Goal: Transaction & Acquisition: Purchase product/service

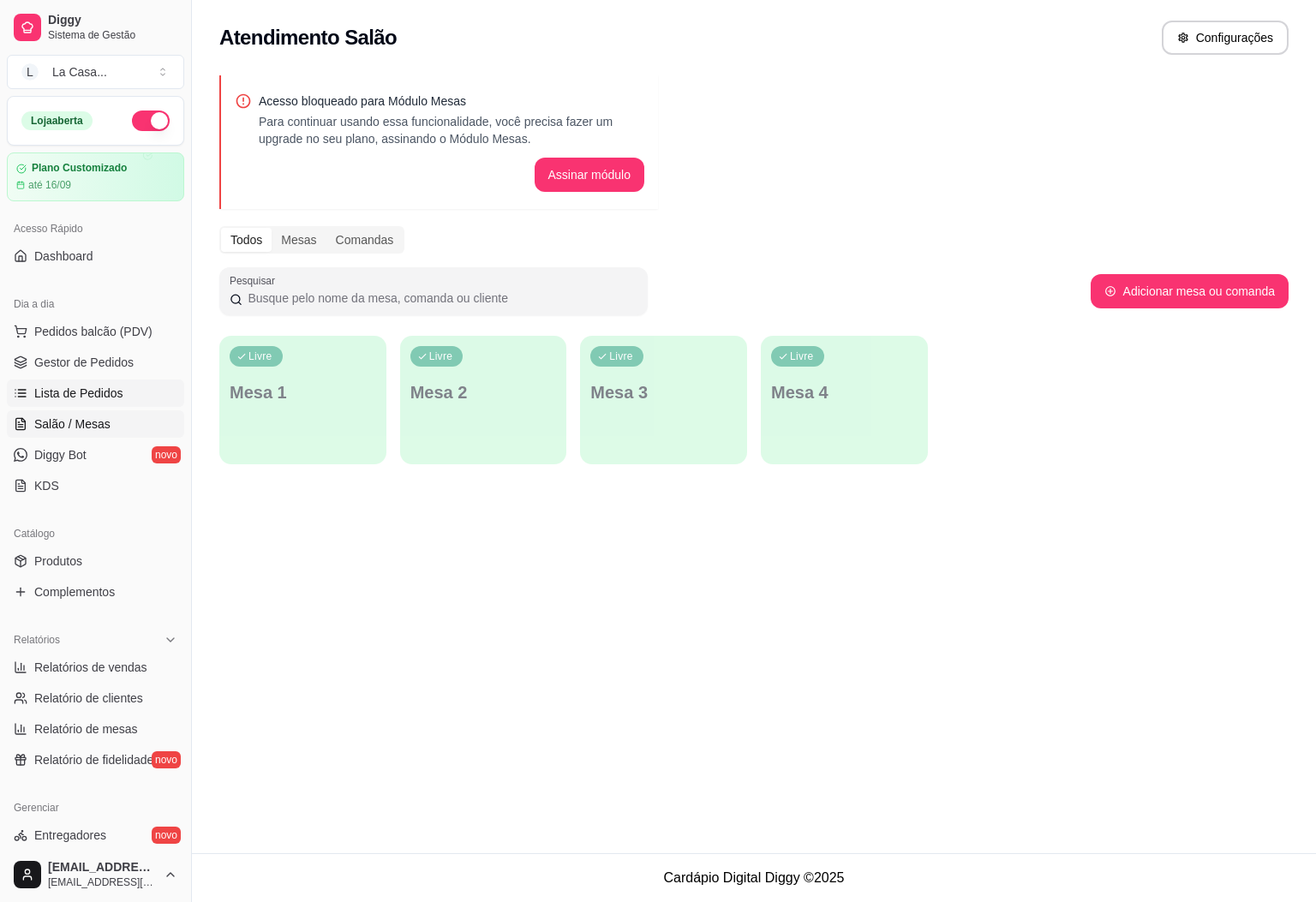
click at [128, 401] on link "Lista de Pedidos" at bounding box center [95, 393] width 177 height 28
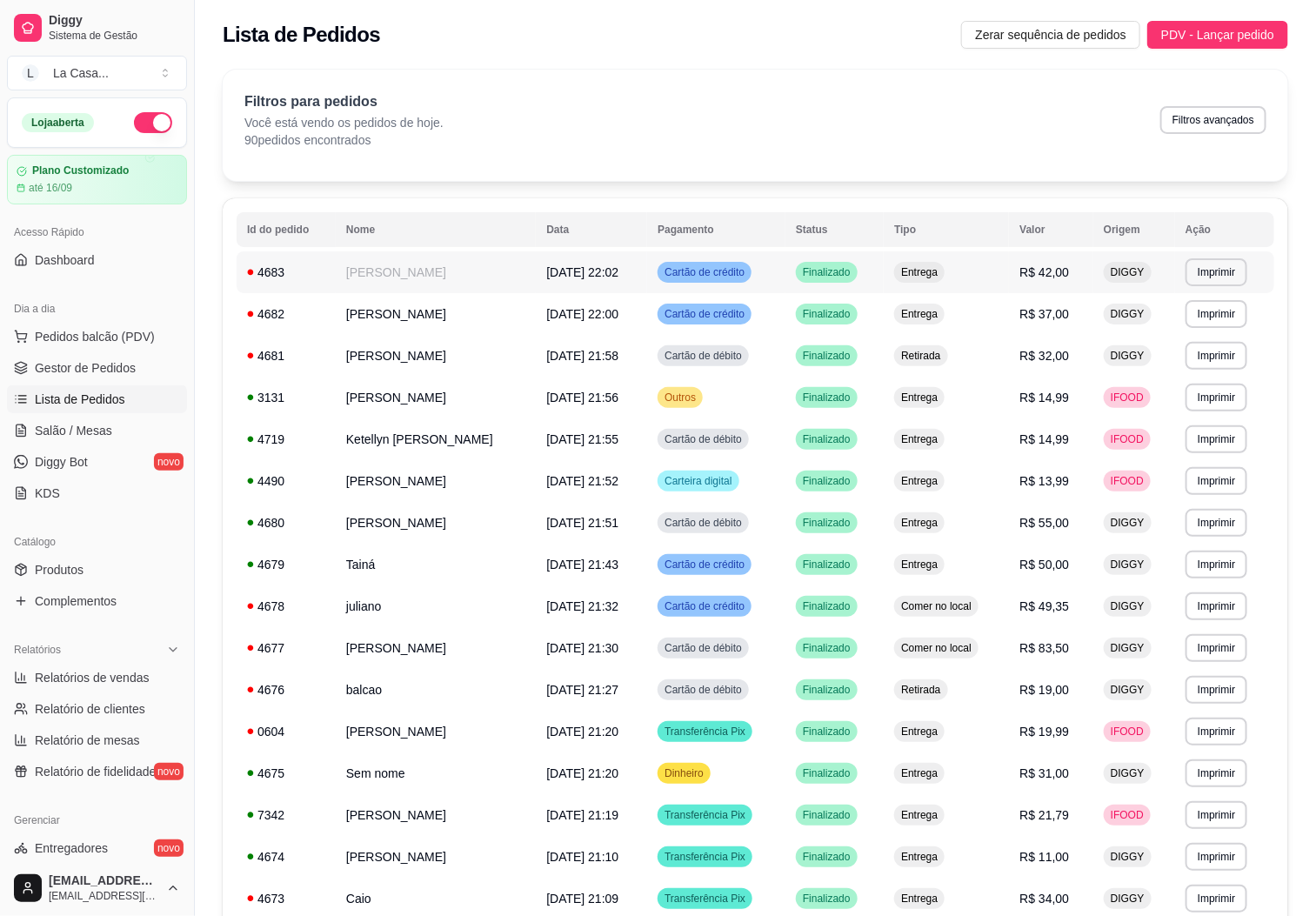
click at [762, 261] on td "Cartão de crédito" at bounding box center [716, 271] width 138 height 41
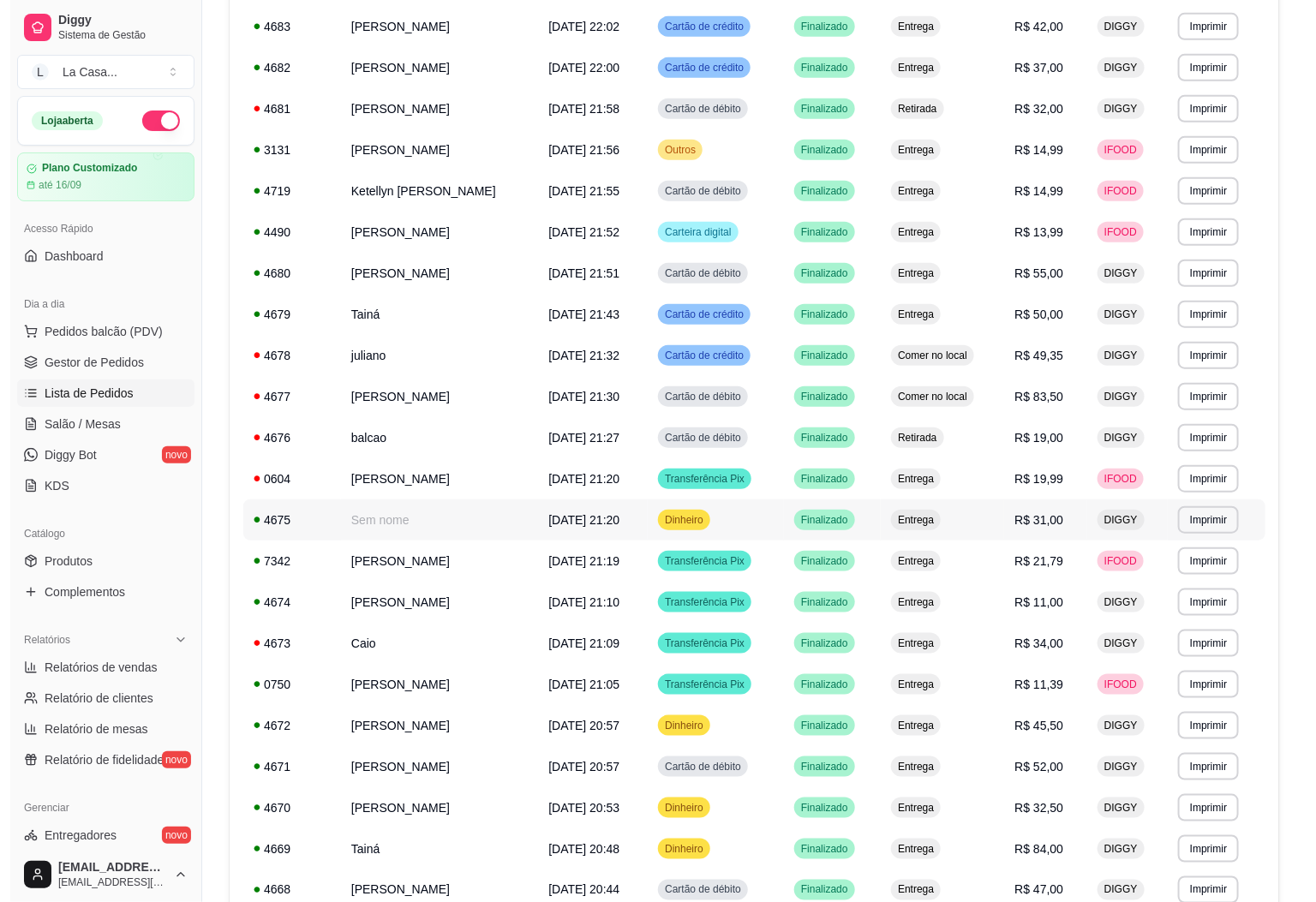
scroll to position [704, 0]
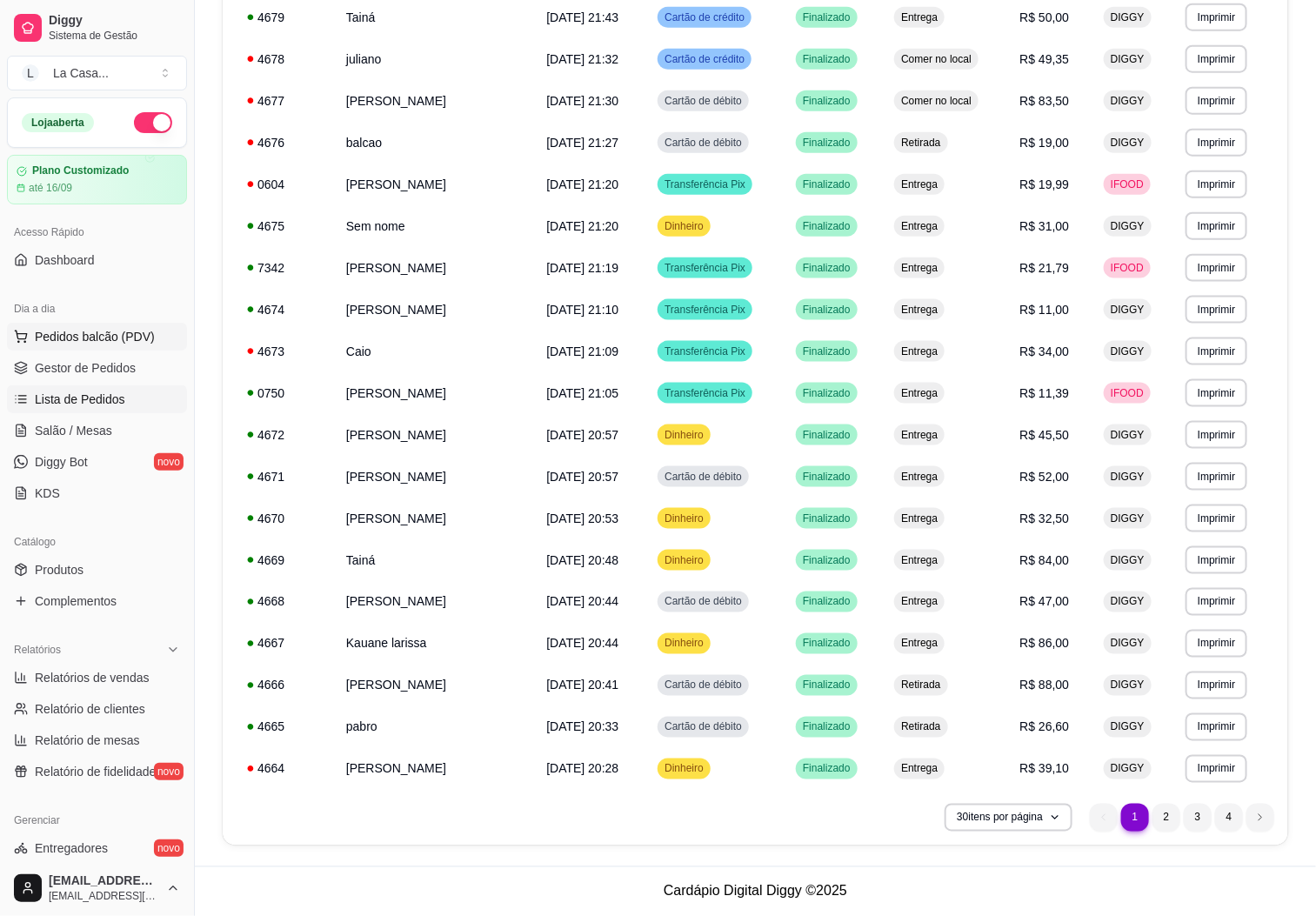
click at [130, 334] on span "Pedidos balcão (PDV)" at bounding box center [94, 336] width 120 height 18
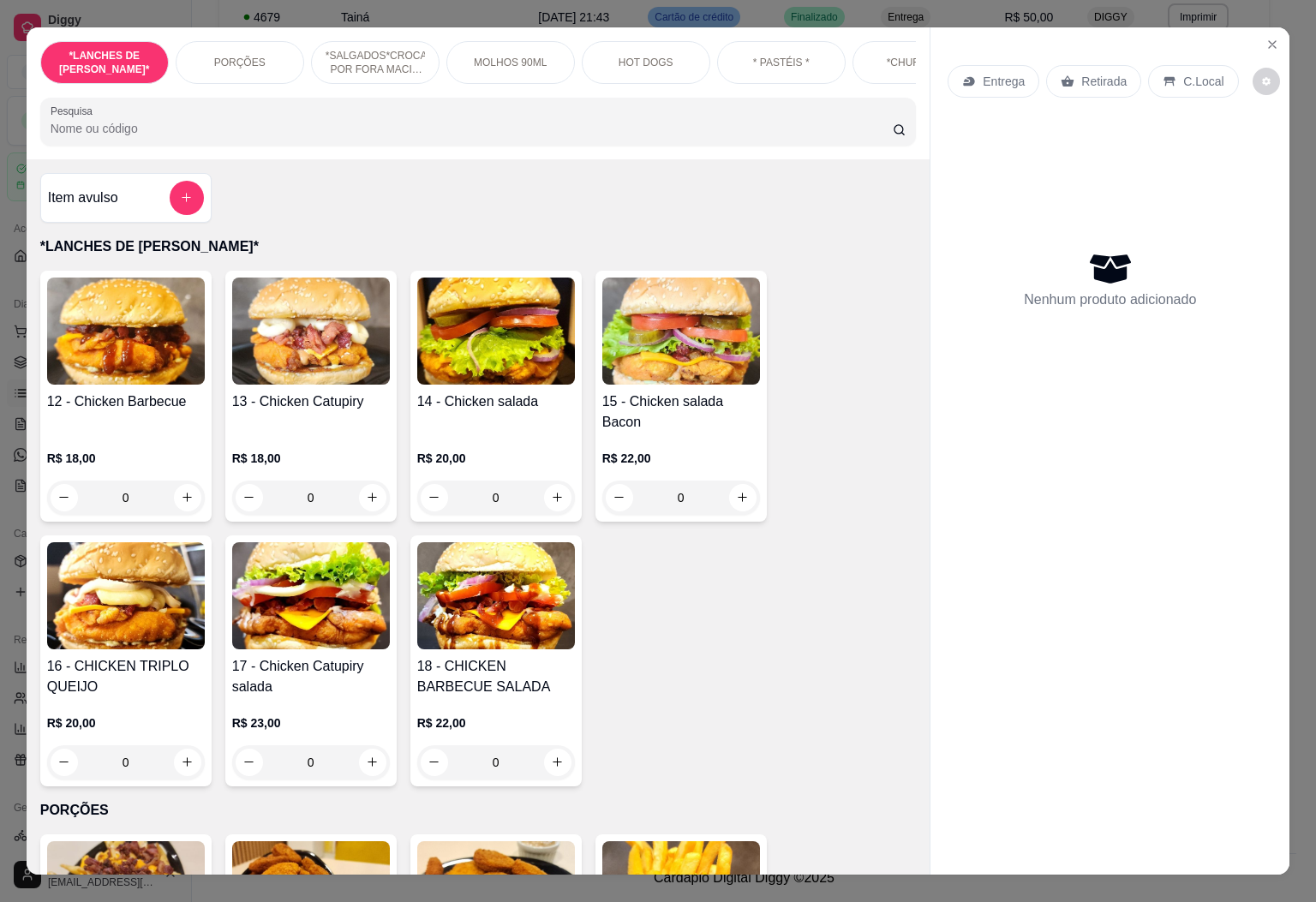
click at [690, 568] on div "12 - Chicken Barbecue R$ 18,00 0 13 - Chicken Catupiry R$ 18,00 0 14 - Chicken …" at bounding box center [478, 528] width 876 height 515
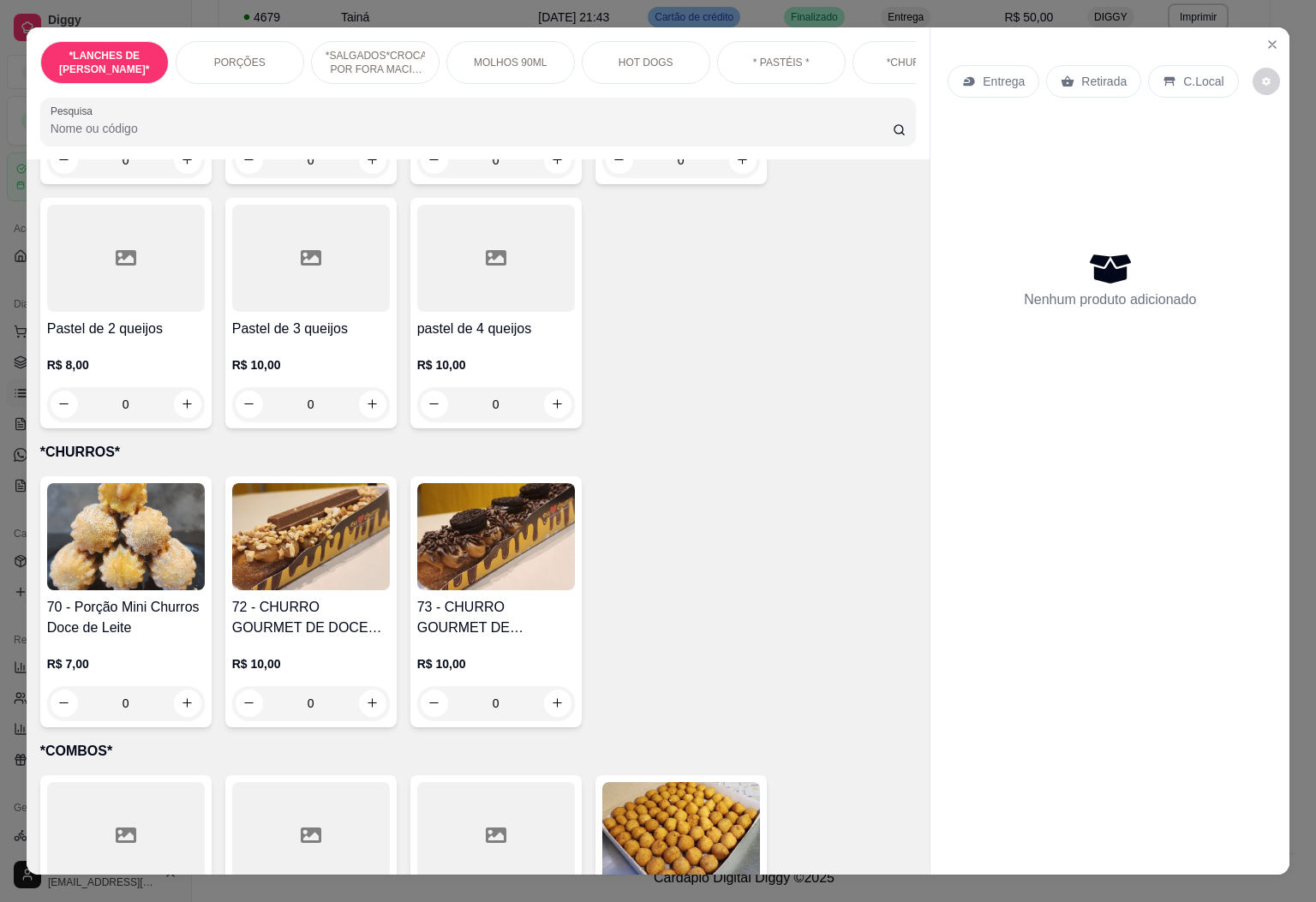
scroll to position [4496, 0]
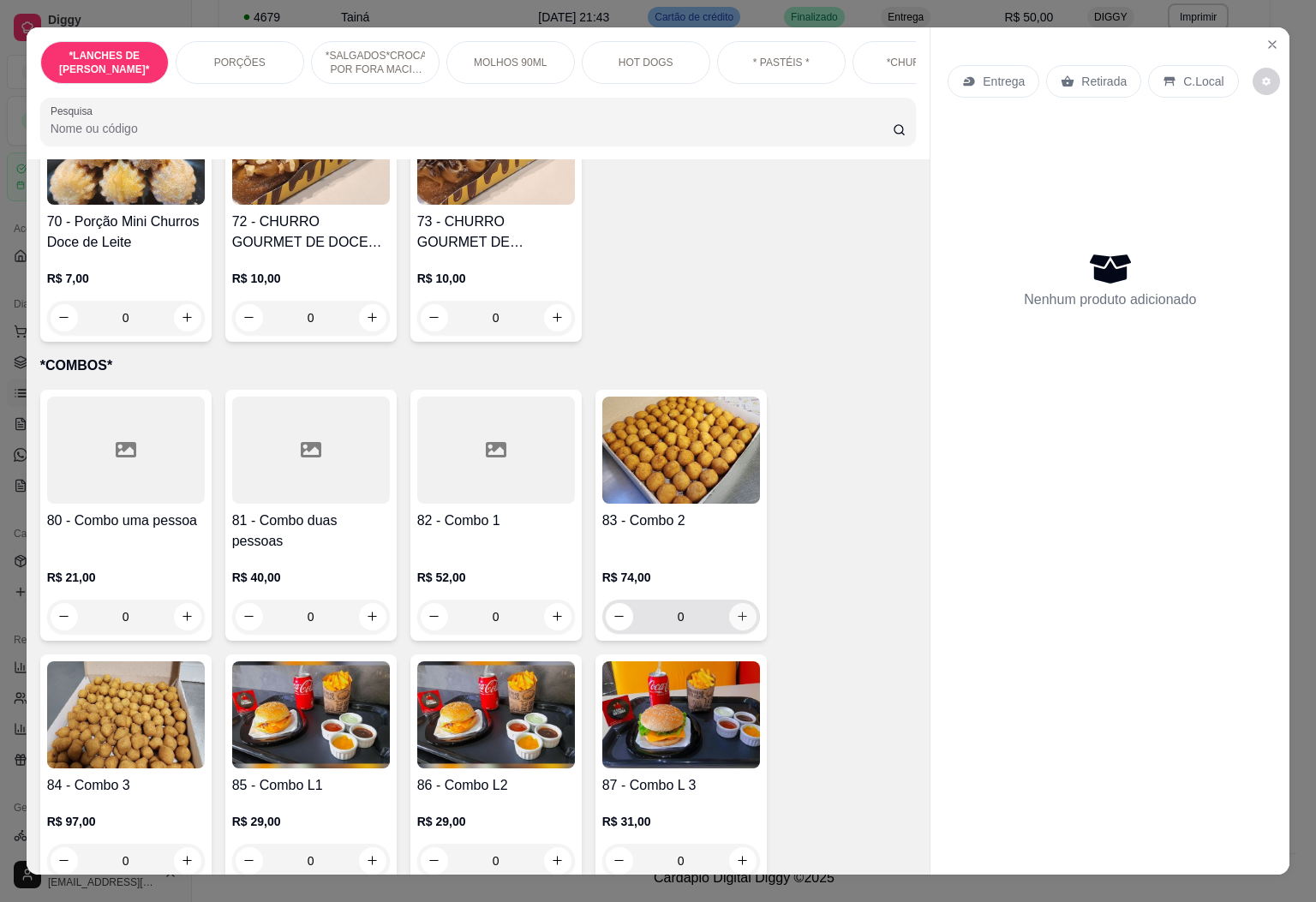
click at [736, 610] on icon "increase-product-quantity" at bounding box center [742, 616] width 13 height 13
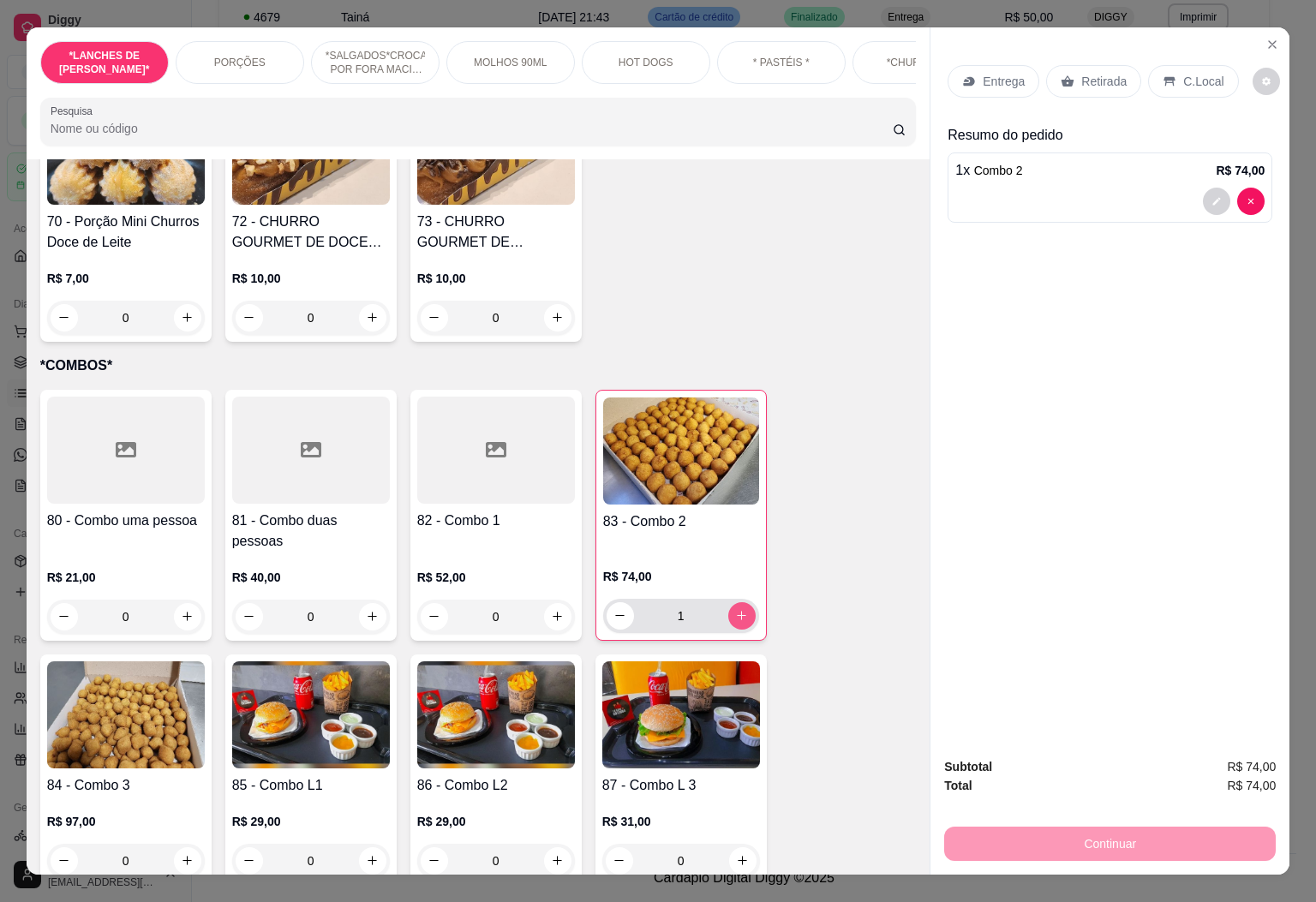
click at [735, 609] on icon "increase-product-quantity" at bounding box center [741, 615] width 13 height 13
type input "2"
click at [1183, 73] on p "C.Local" at bounding box center [1203, 82] width 40 height 17
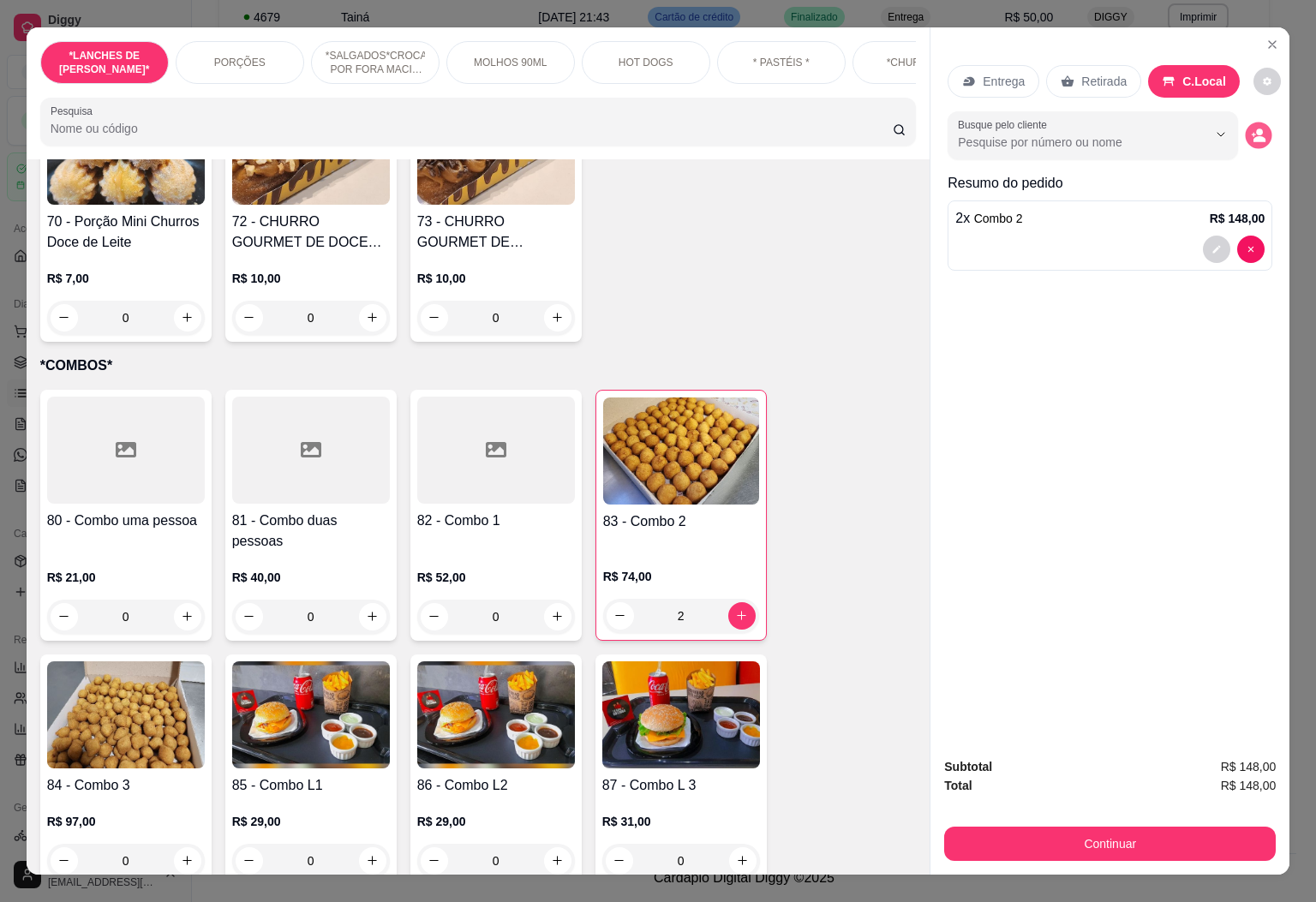
click at [1252, 127] on icon "decrease-product-quantity" at bounding box center [1259, 134] width 15 height 15
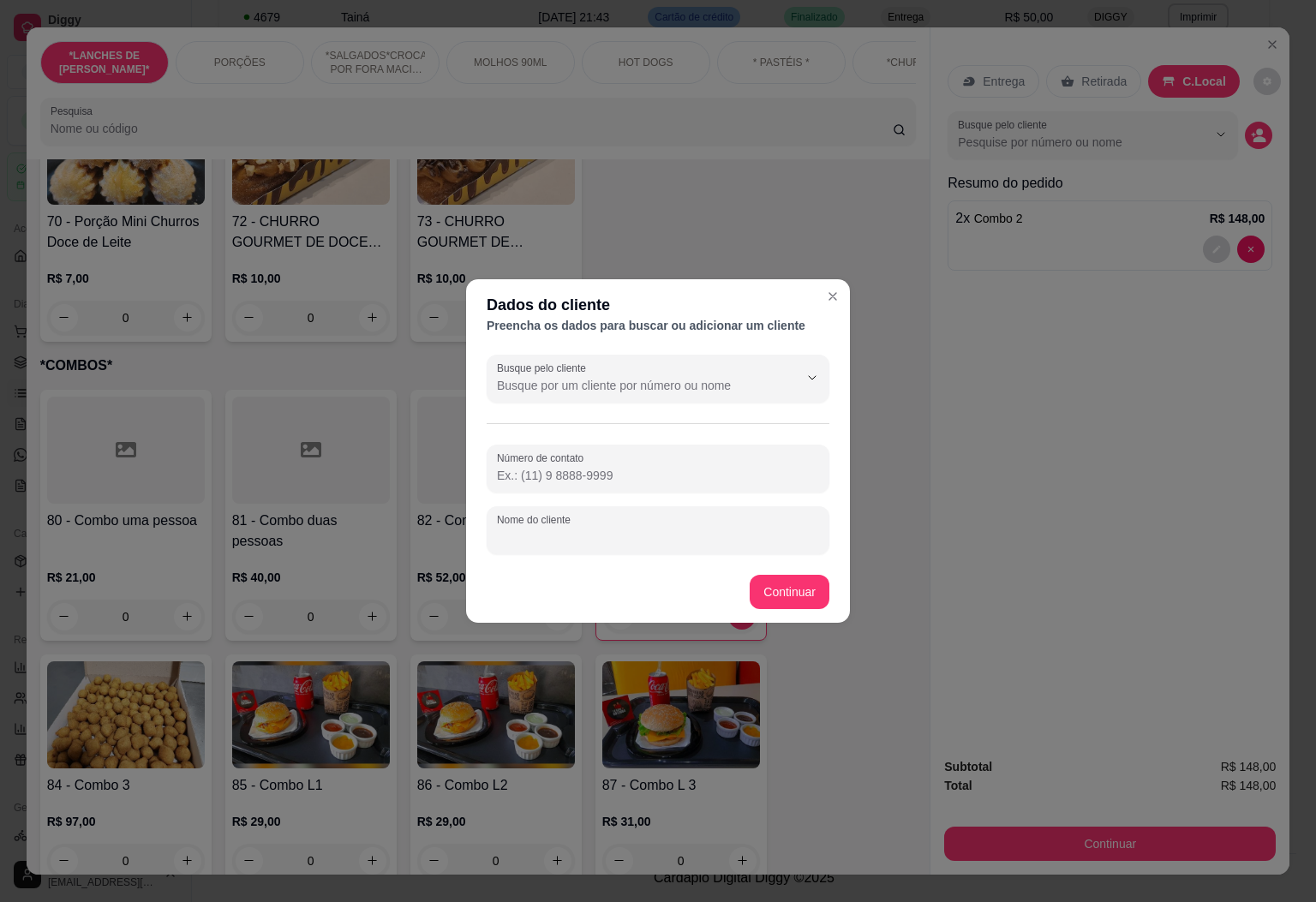
click at [655, 535] on input "Nome do cliente" at bounding box center [658, 537] width 322 height 17
type input "[PERSON_NAME]"
click at [834, 584] on footer "Continuar" at bounding box center [658, 592] width 383 height 62
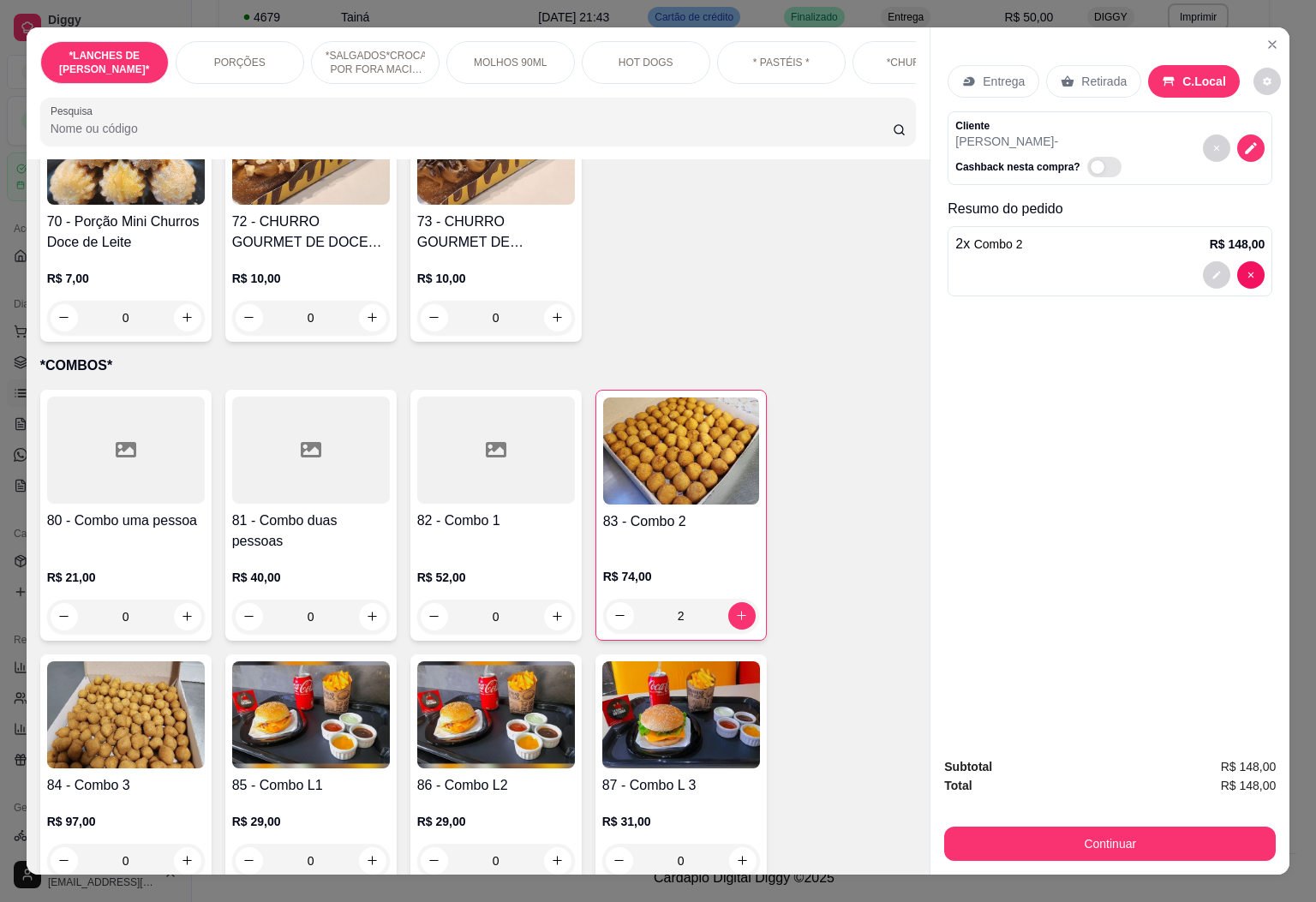
click at [1136, 827] on button "Continuar" at bounding box center [1110, 843] width 331 height 34
click at [1080, 828] on button "Continuar" at bounding box center [1110, 844] width 321 height 34
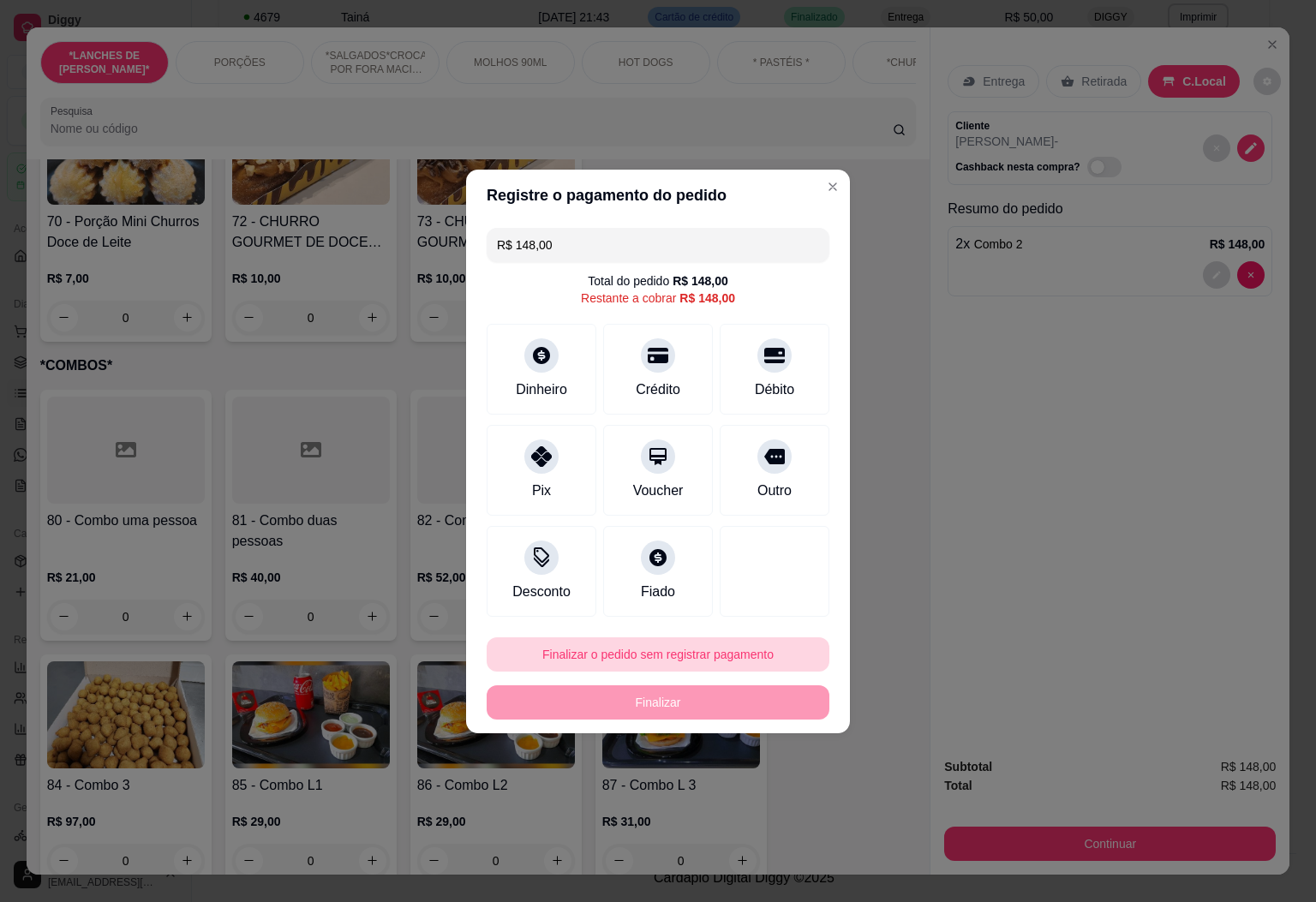
click at [723, 650] on button "Finalizar o pedido sem registrar pagamento" at bounding box center [658, 654] width 343 height 34
click at [762, 802] on button "Confirmar" at bounding box center [762, 797] width 63 height 27
type input "0"
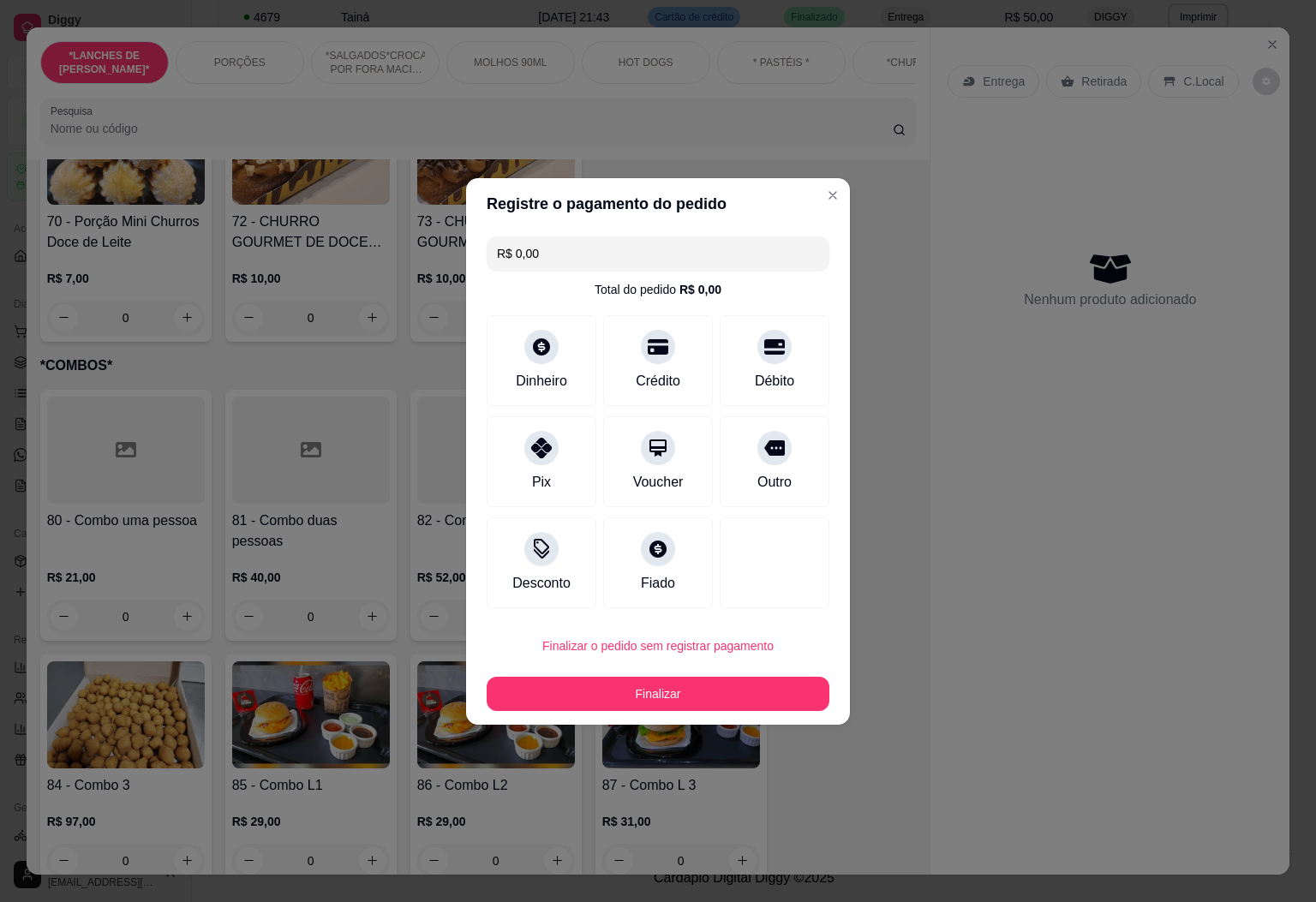
type input "R$ 0,00"
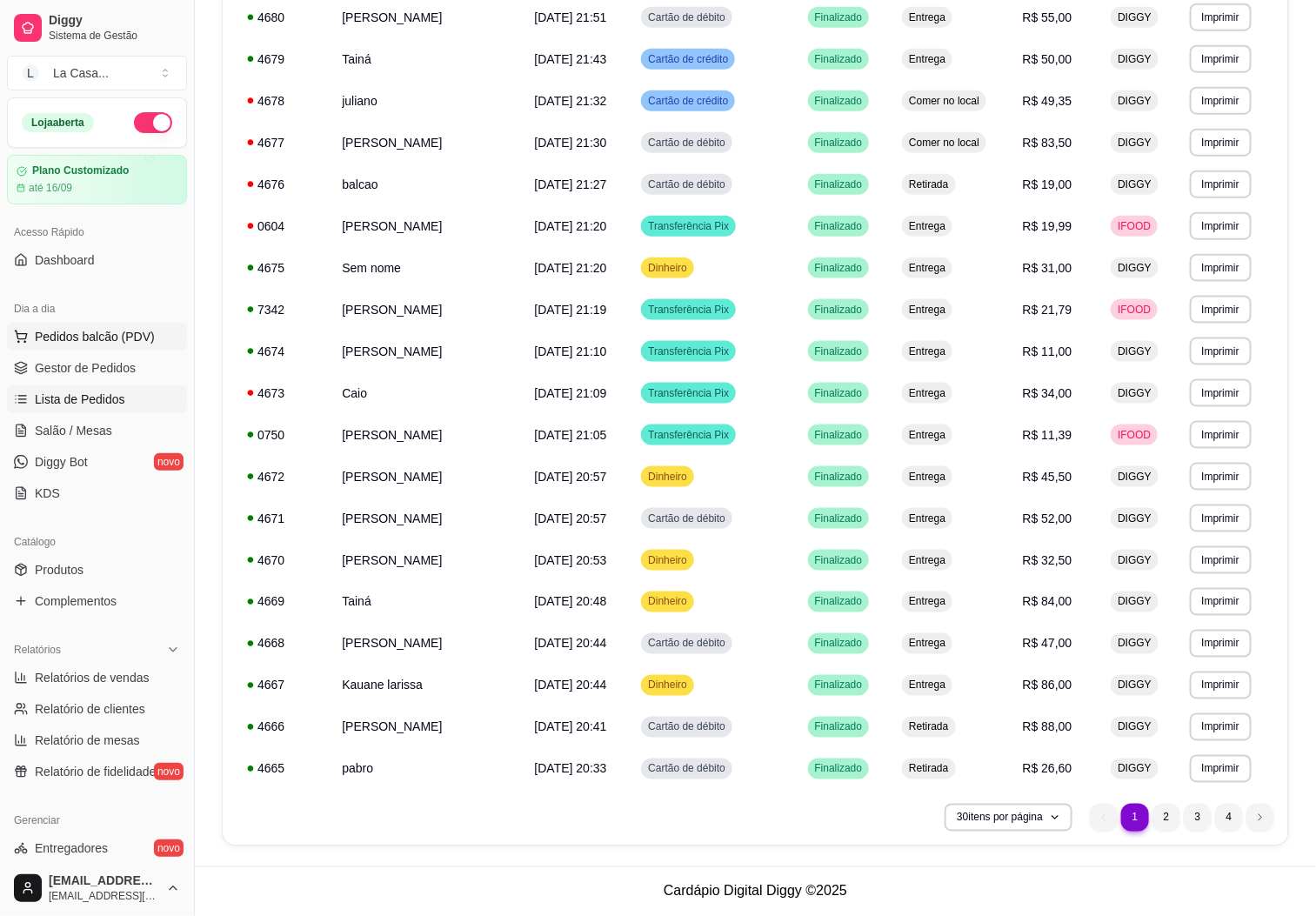
click at [126, 344] on span "Pedidos balcão (PDV)" at bounding box center [94, 336] width 120 height 18
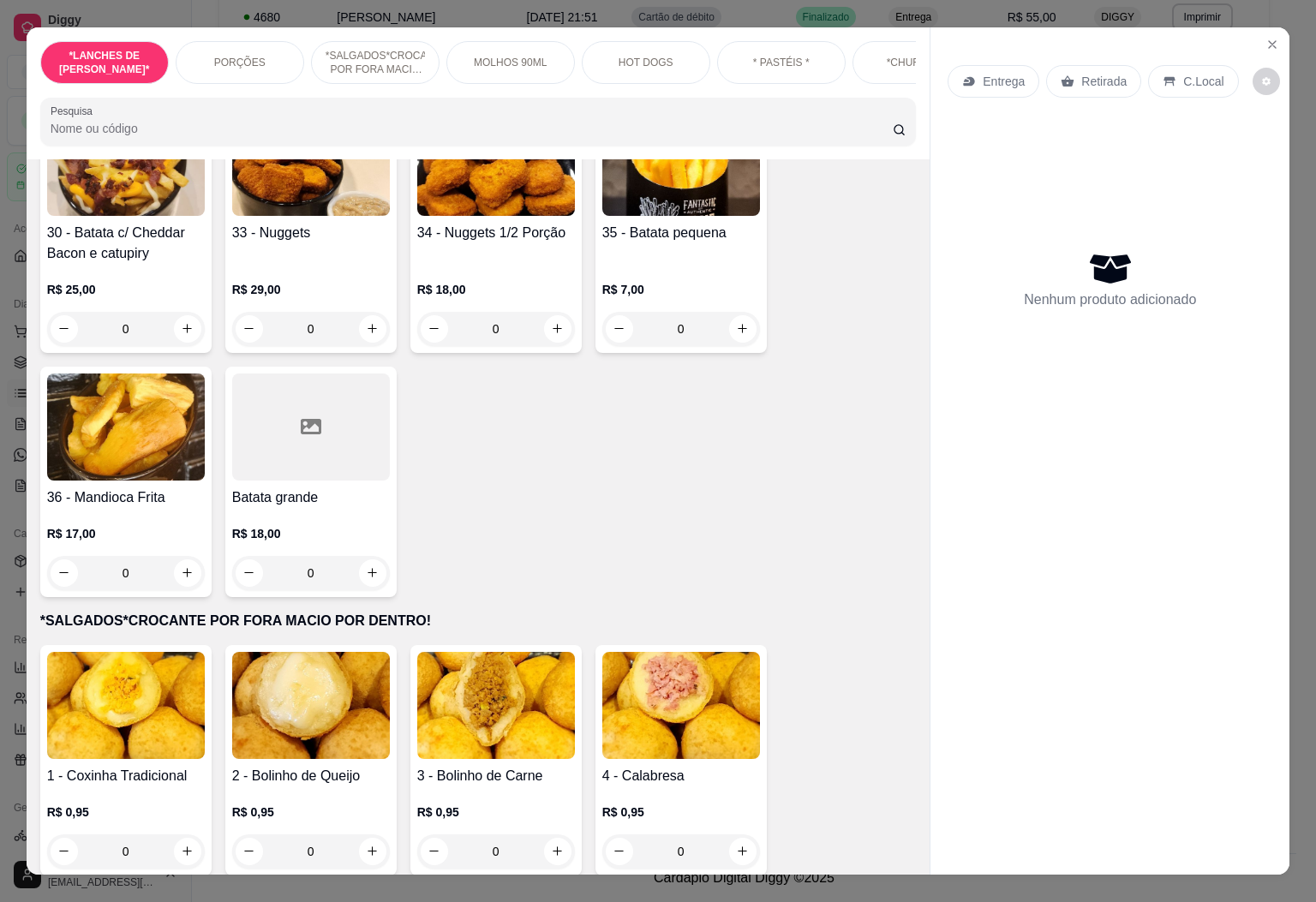
scroll to position [771, 0]
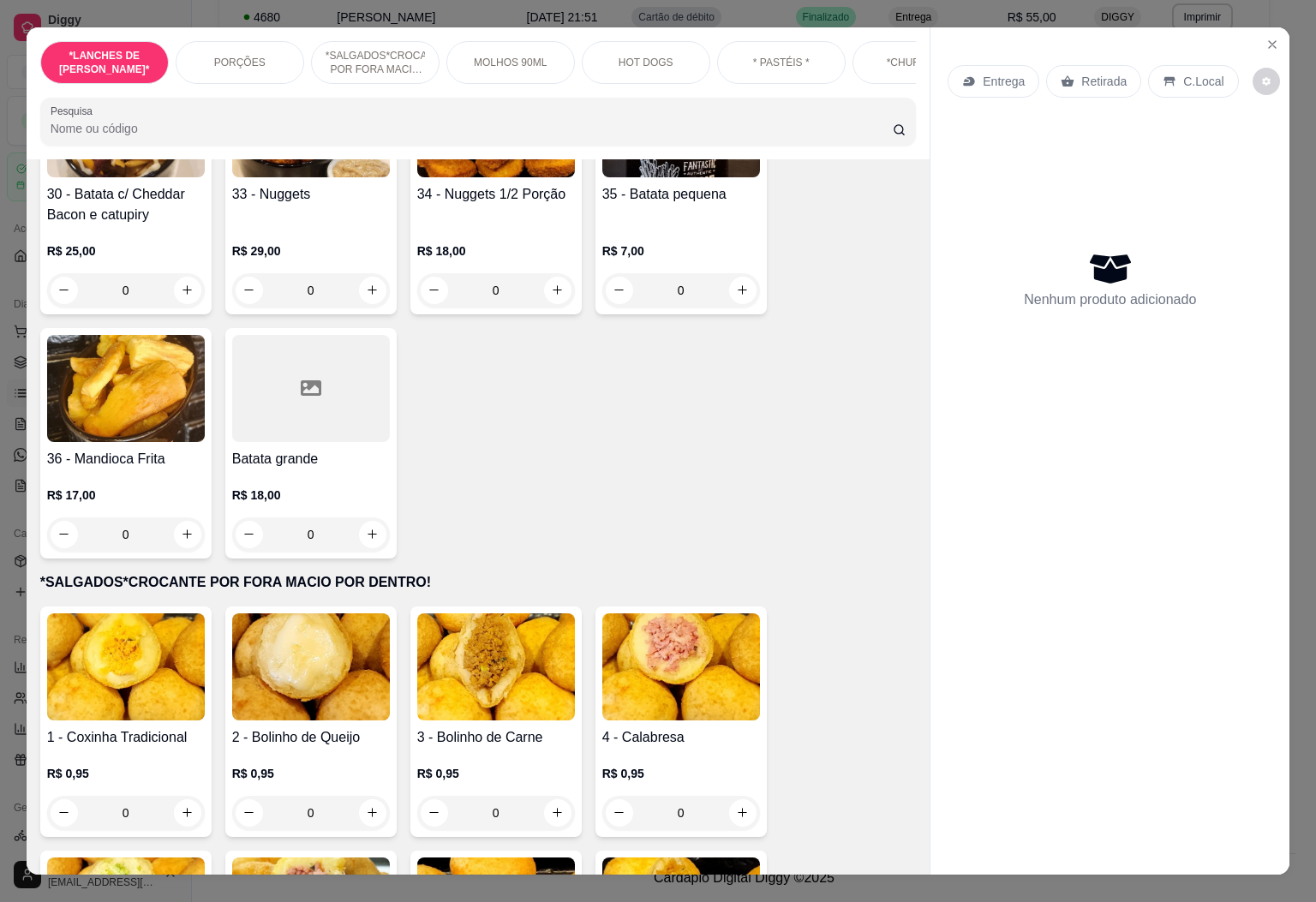
click at [308, 820] on input "0" at bounding box center [311, 812] width 96 height 34
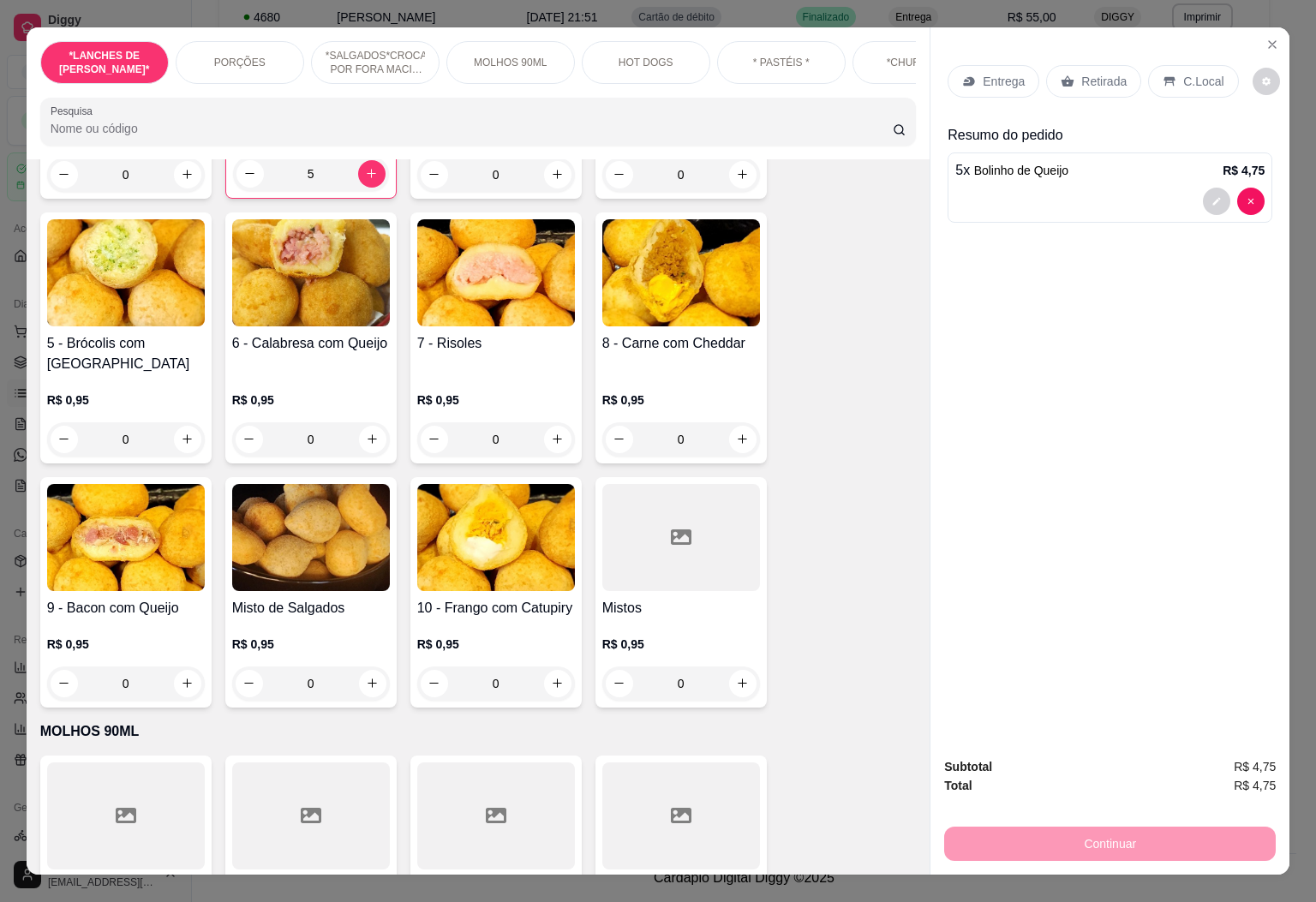
scroll to position [1413, 0]
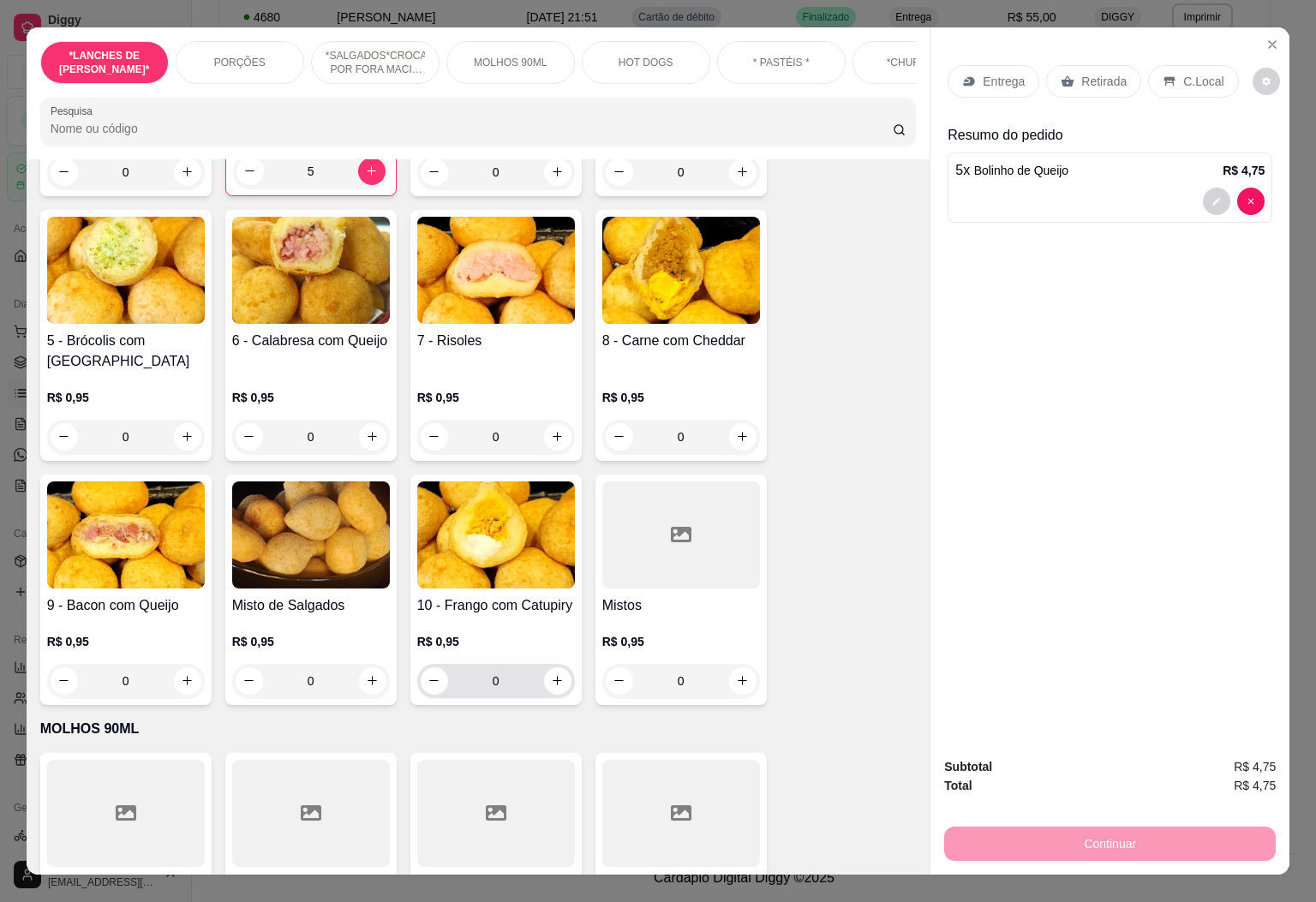
type input "5"
click at [513, 676] on input "0" at bounding box center [495, 680] width 96 height 34
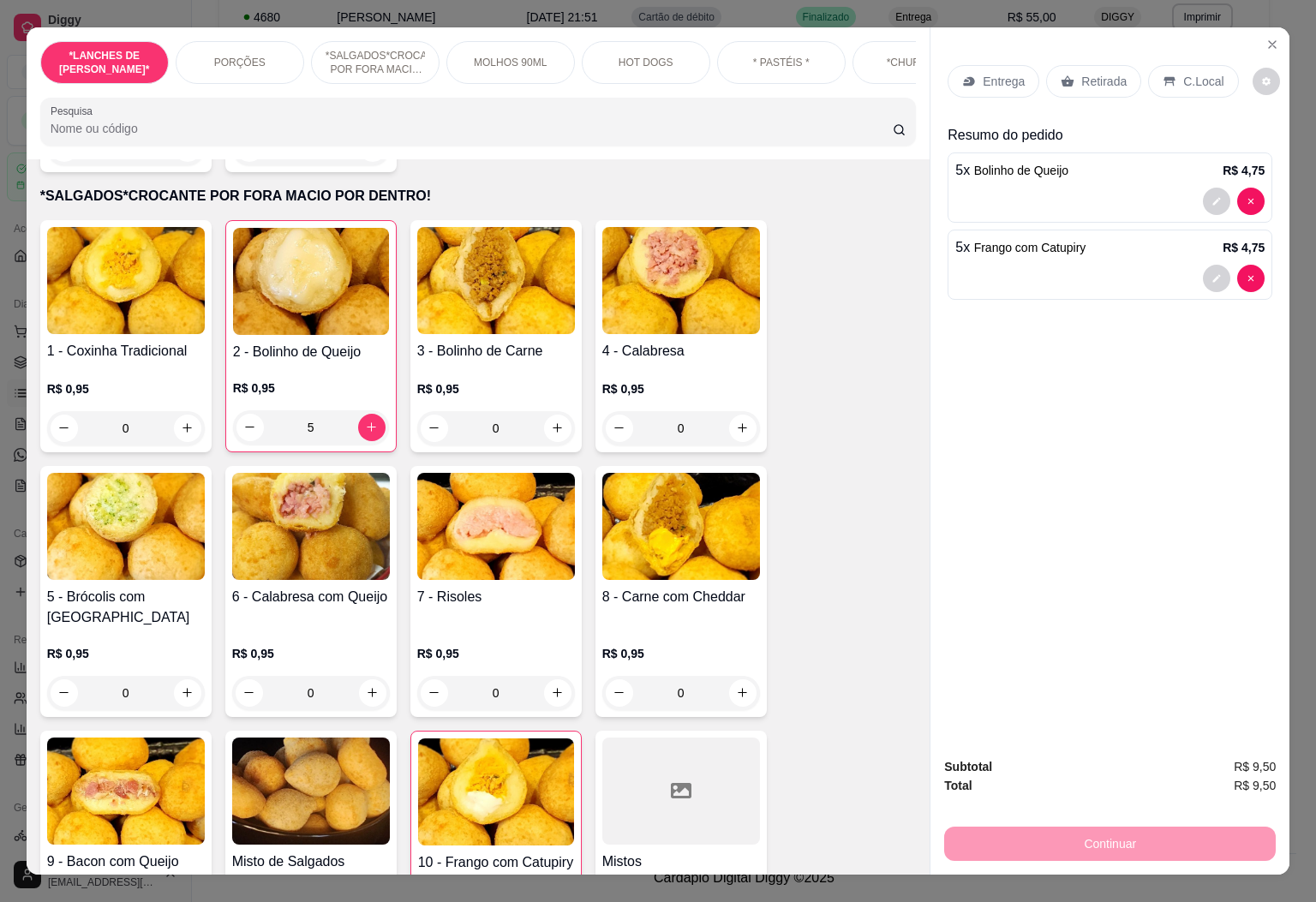
scroll to position [1156, 0]
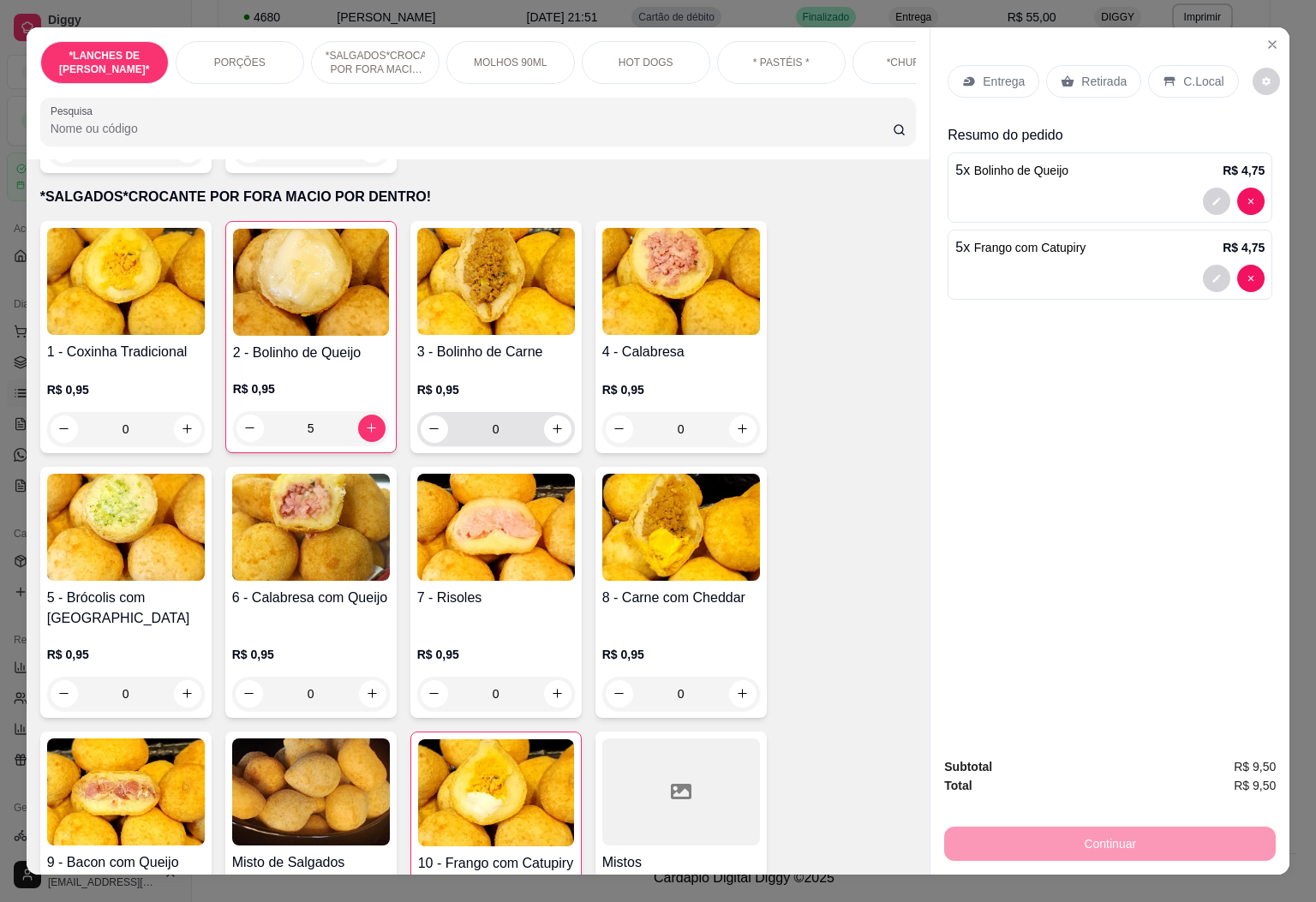
type input "5"
click at [507, 440] on input "0" at bounding box center [495, 428] width 96 height 34
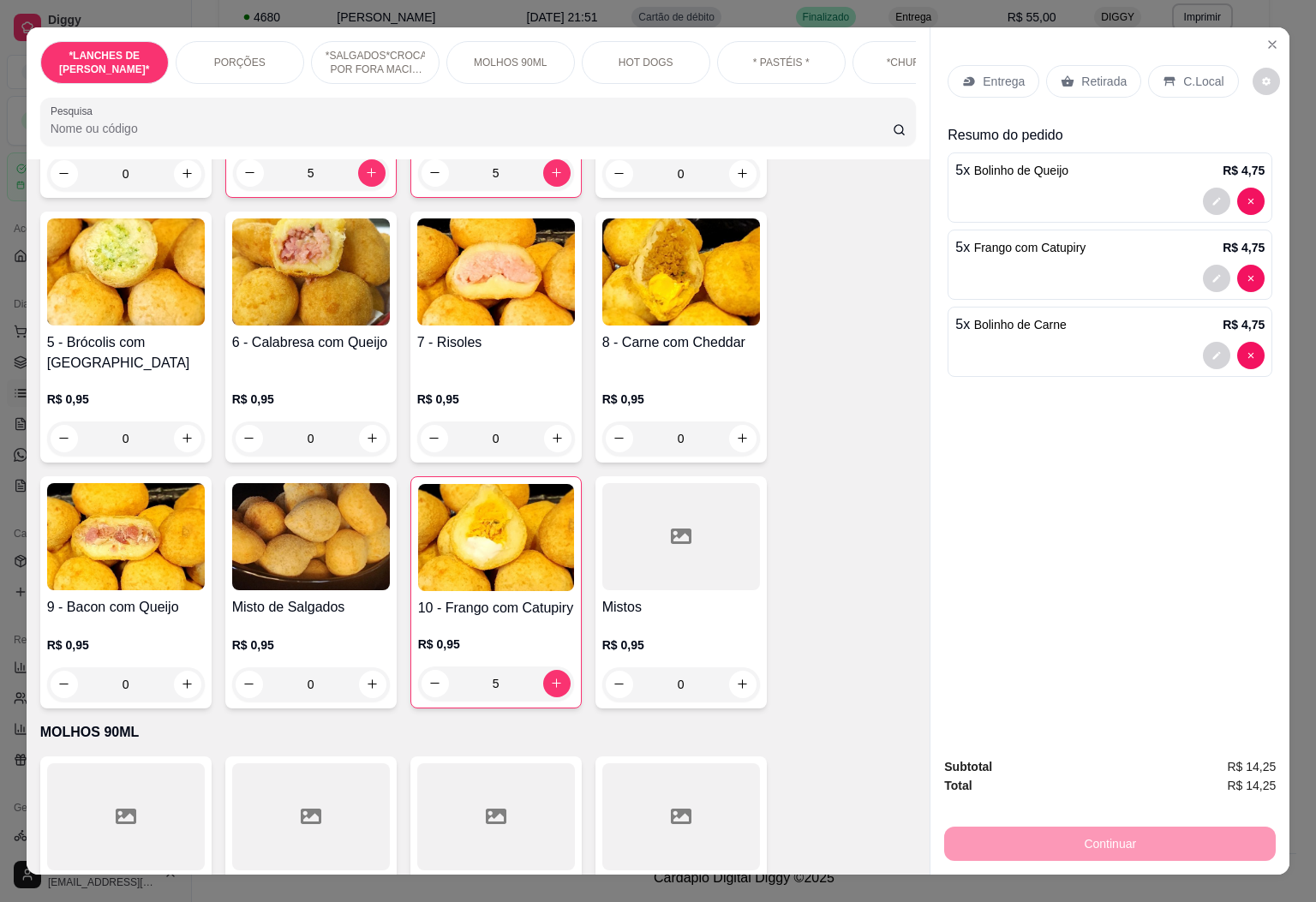
scroll to position [1413, 0]
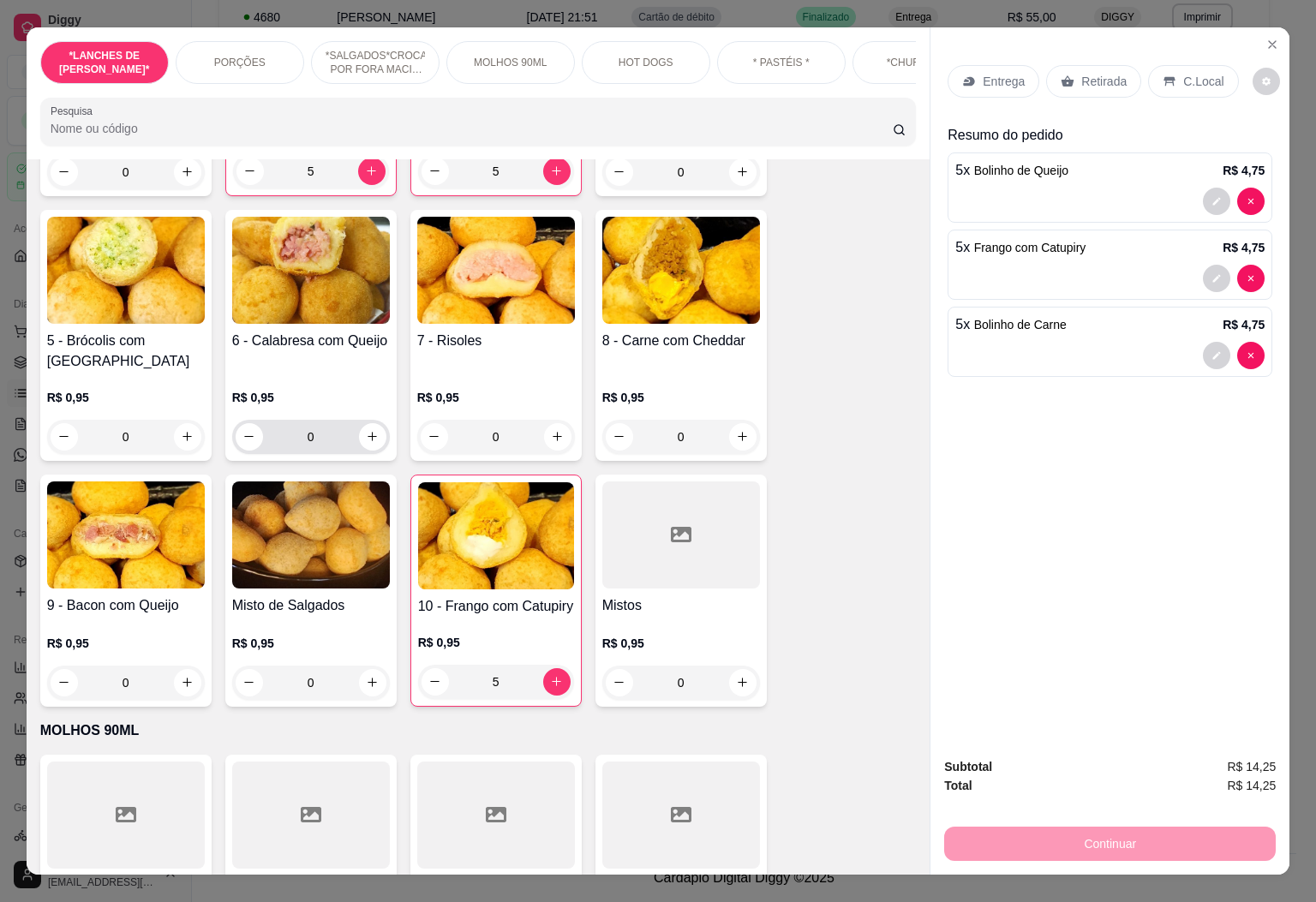
type input "5"
click at [337, 425] on input "0" at bounding box center [311, 436] width 96 height 34
type input "5"
click at [1081, 73] on p "Retirada" at bounding box center [1103, 82] width 45 height 17
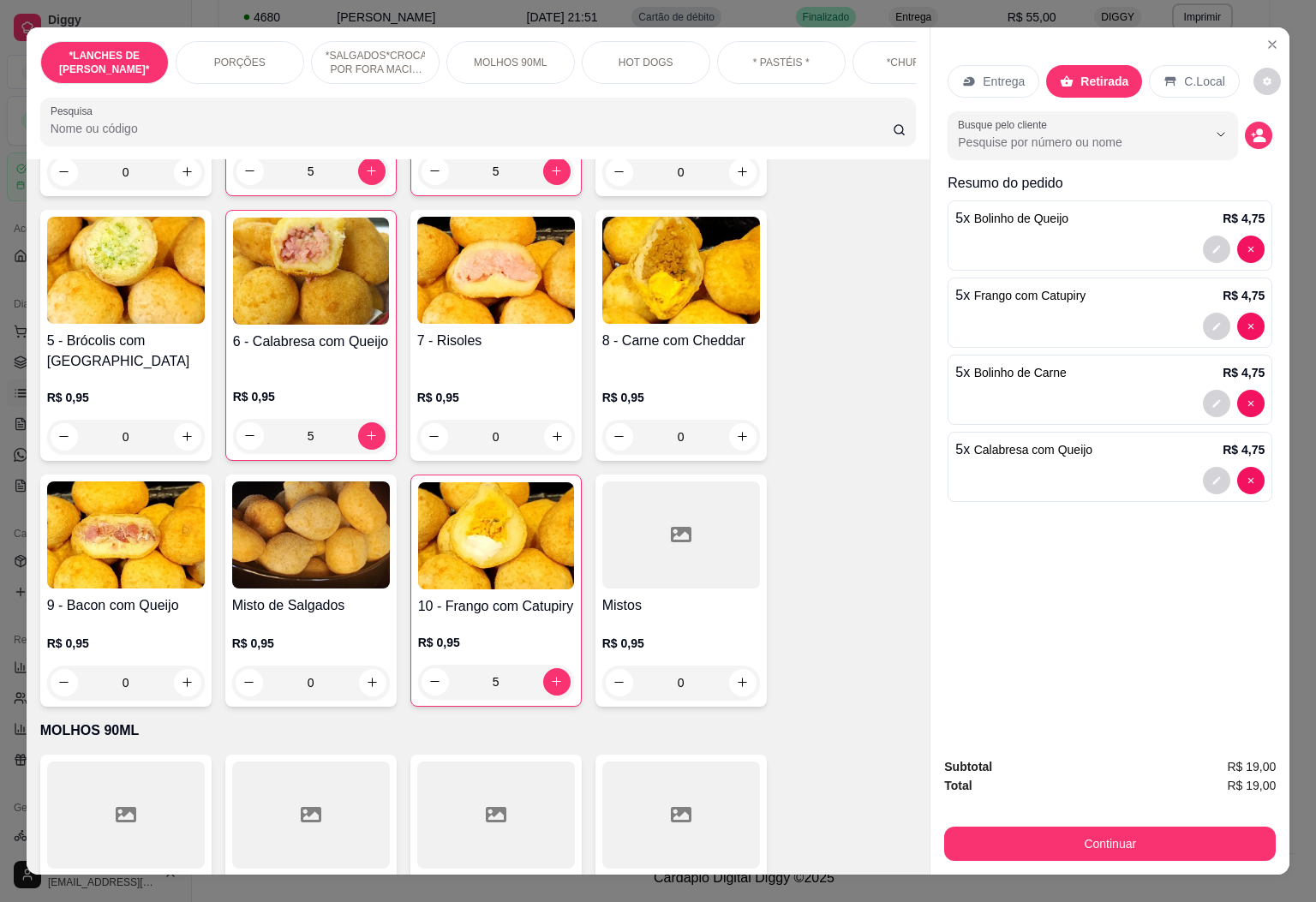
click at [1237, 141] on div "Busque pelo cliente" at bounding box center [1110, 134] width 324 height 48
click at [1245, 137] on button "decrease-product-quantity" at bounding box center [1259, 135] width 28 height 28
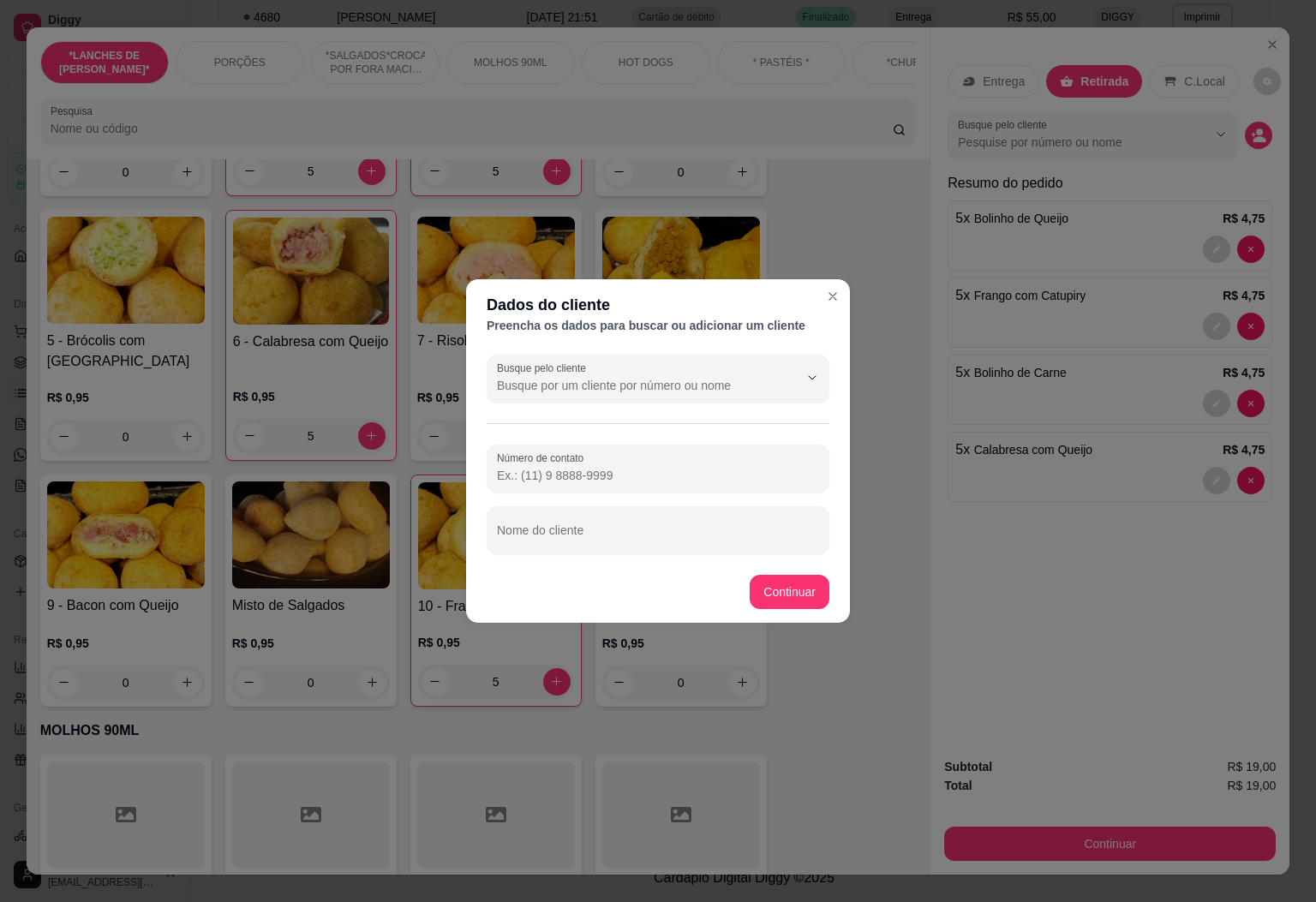
click at [614, 507] on div "Nome do cliente" at bounding box center [658, 530] width 343 height 48
type input "[PERSON_NAME]"
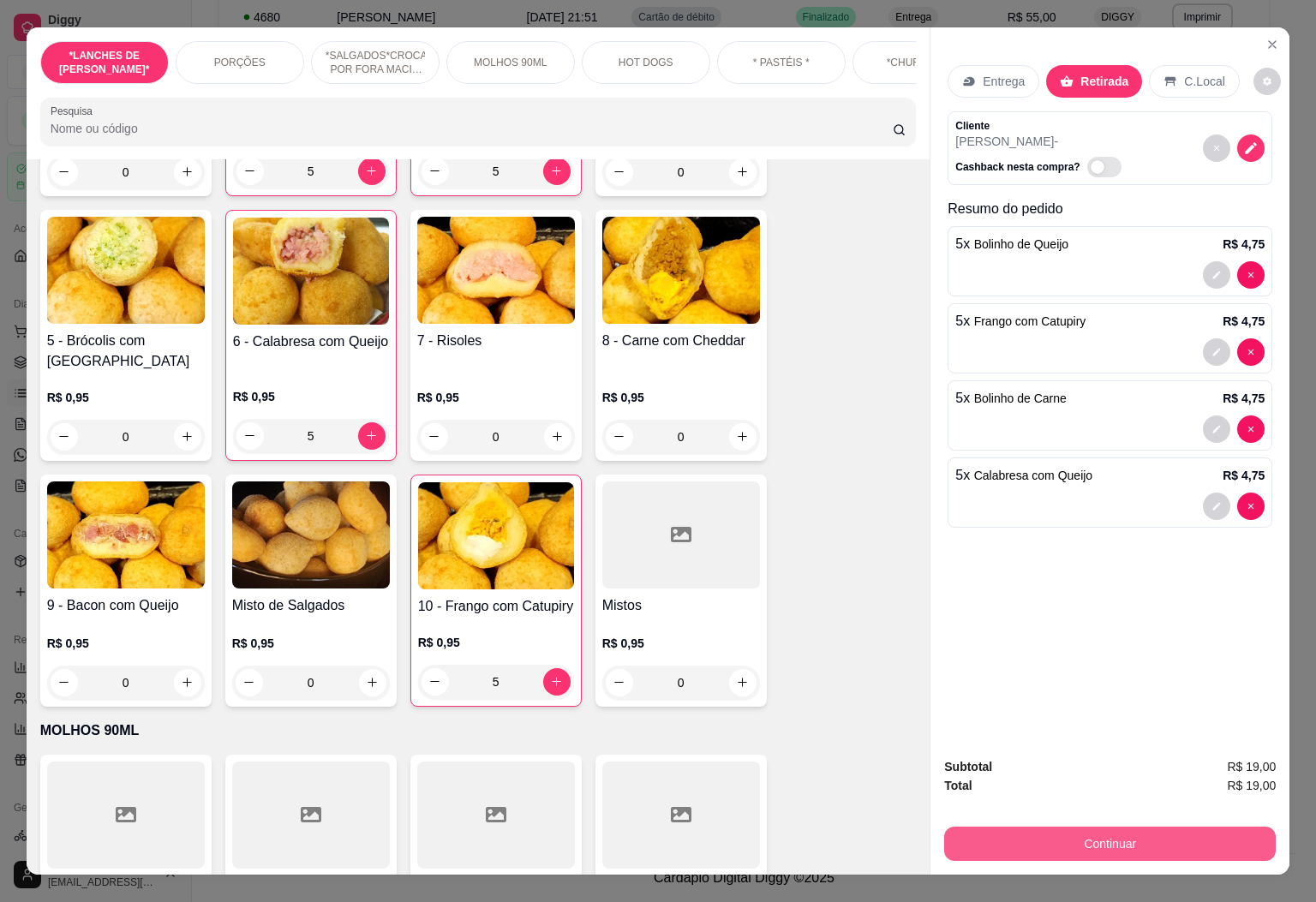
click at [1119, 827] on button "Continuar" at bounding box center [1110, 843] width 331 height 34
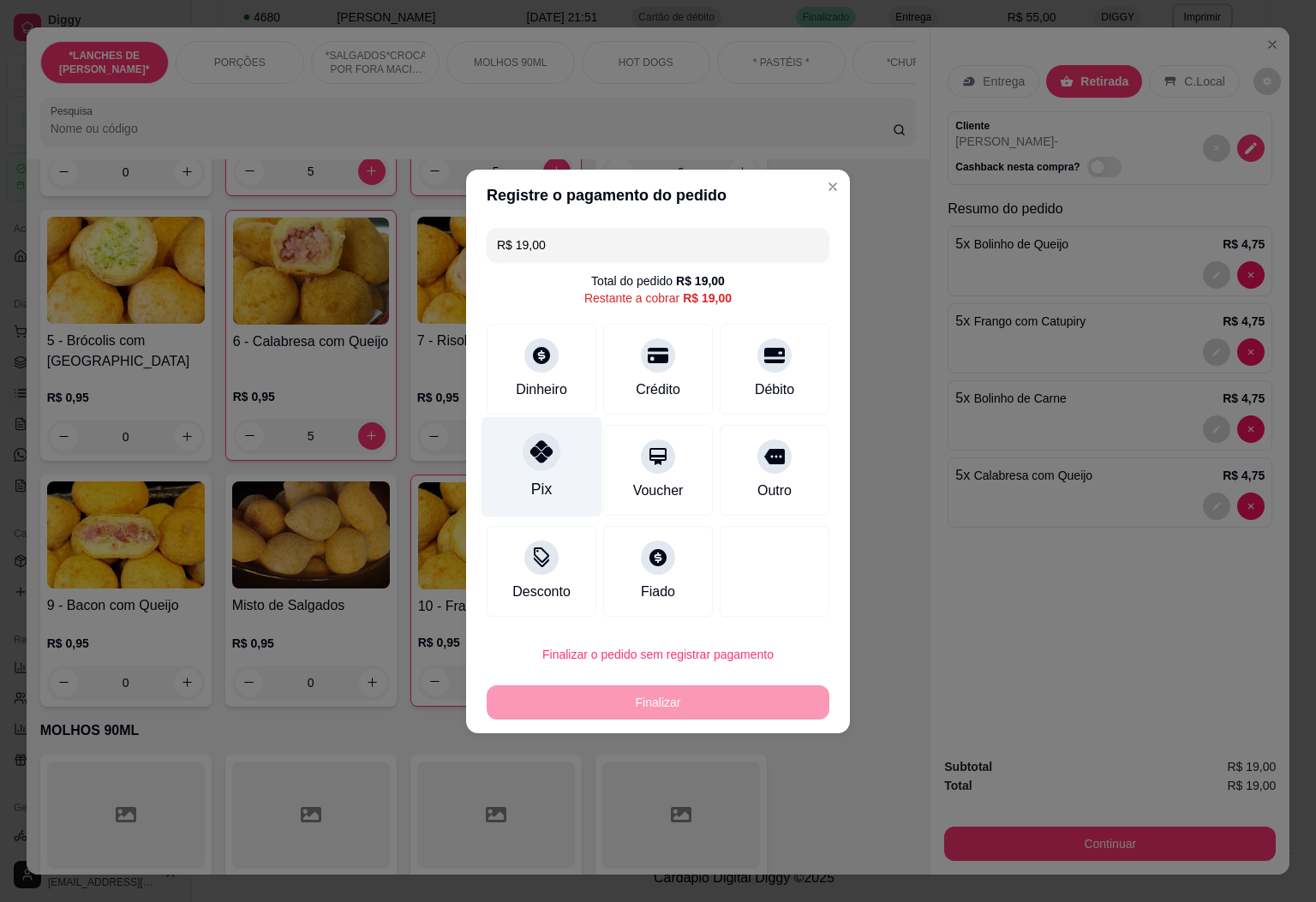
click at [507, 428] on div "Pix" at bounding box center [541, 467] width 121 height 101
type input "R$ 0,00"
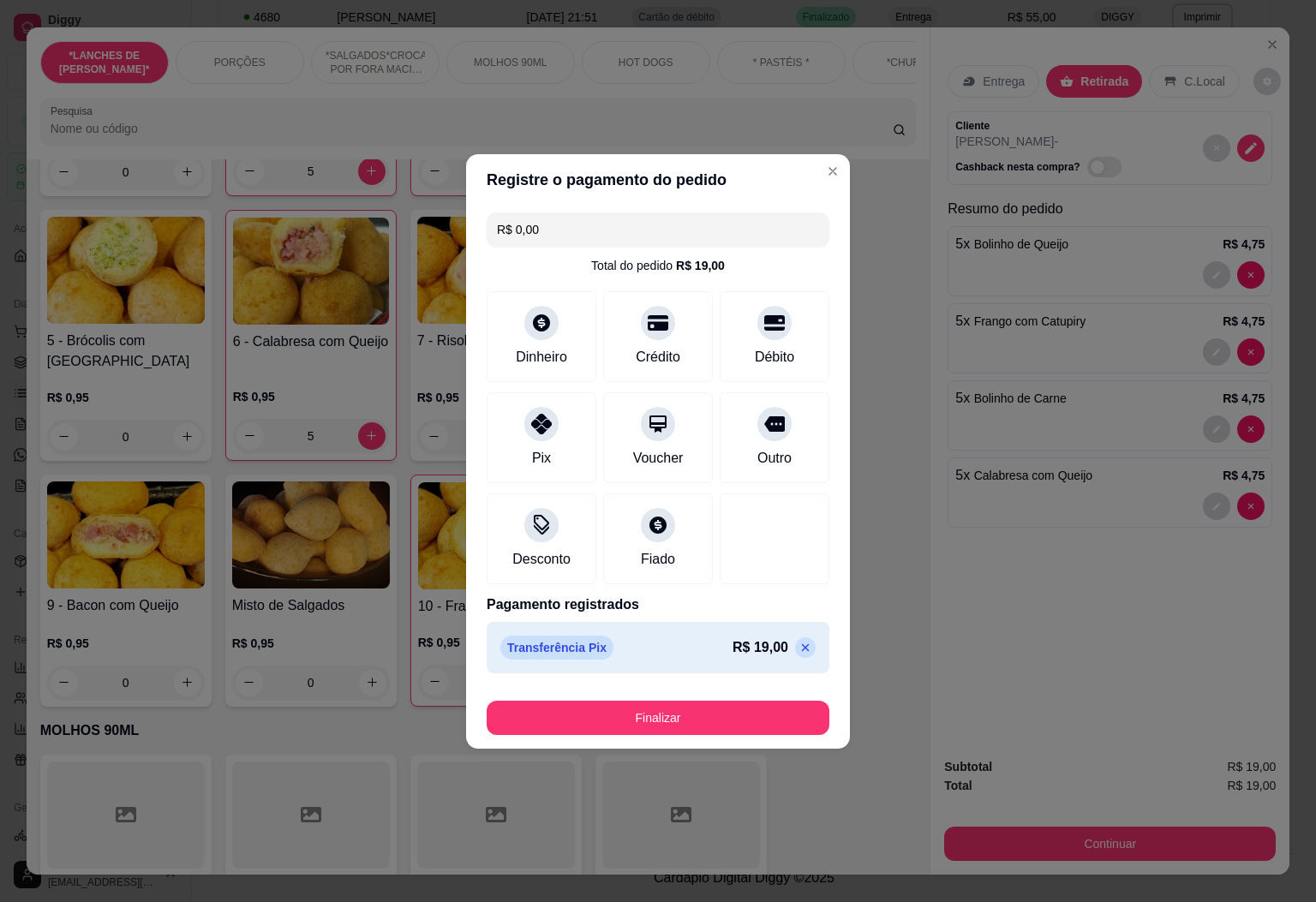
click at [700, 694] on div "Finalizar" at bounding box center [658, 714] width 343 height 41
click at [700, 720] on button "Finalizar" at bounding box center [658, 717] width 343 height 34
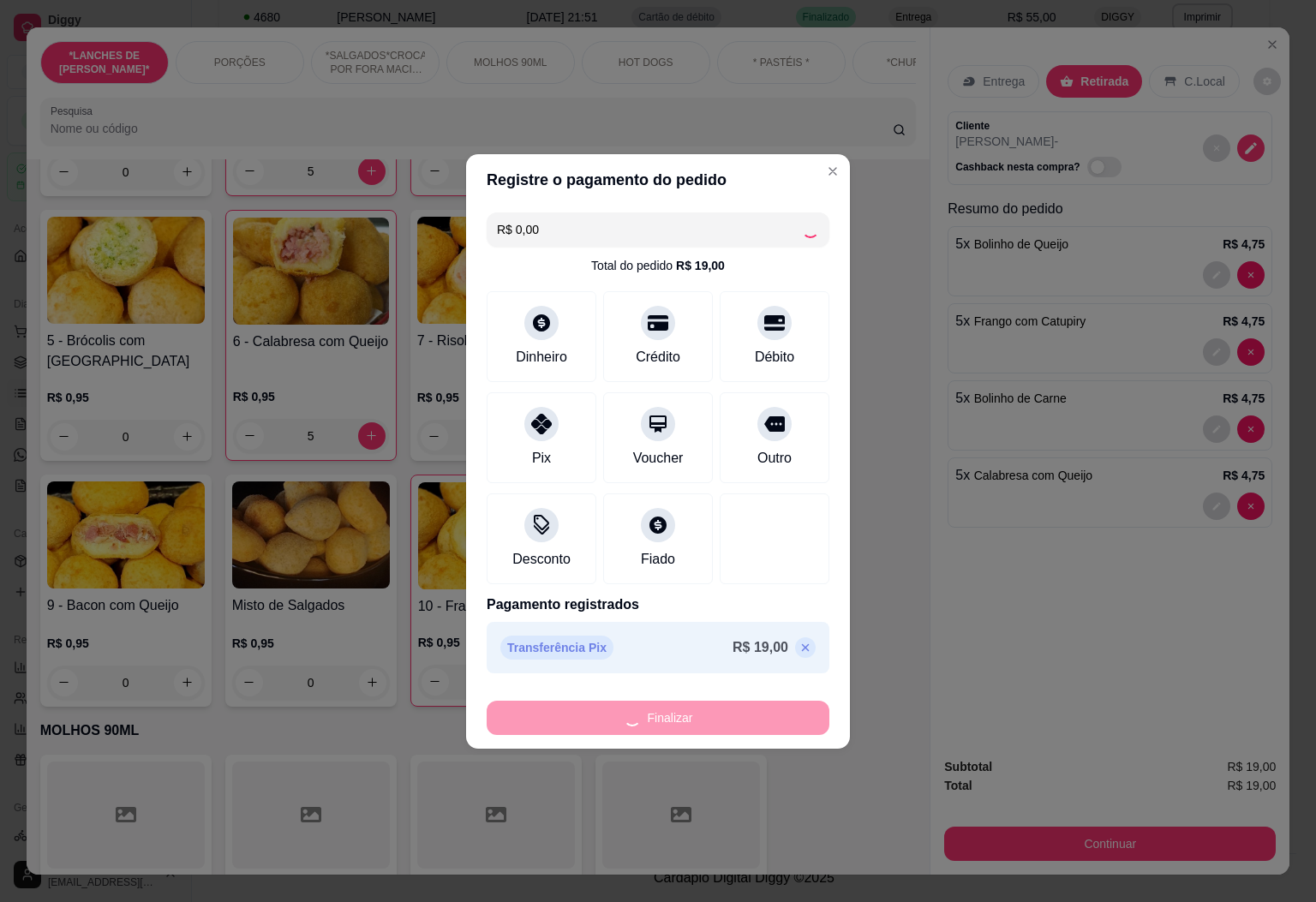
type input "0"
type input "-R$ 19,00"
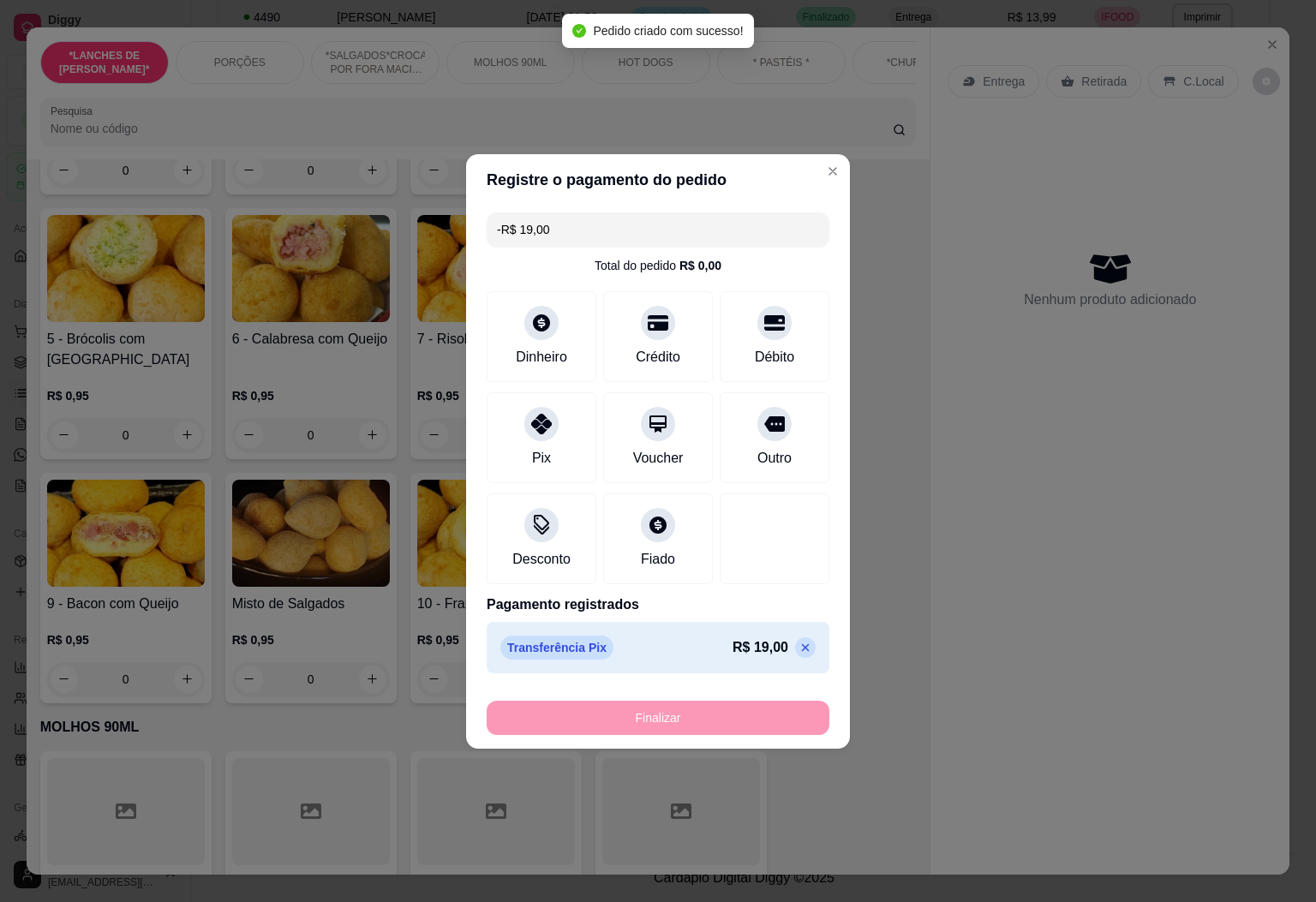
scroll to position [1410, 0]
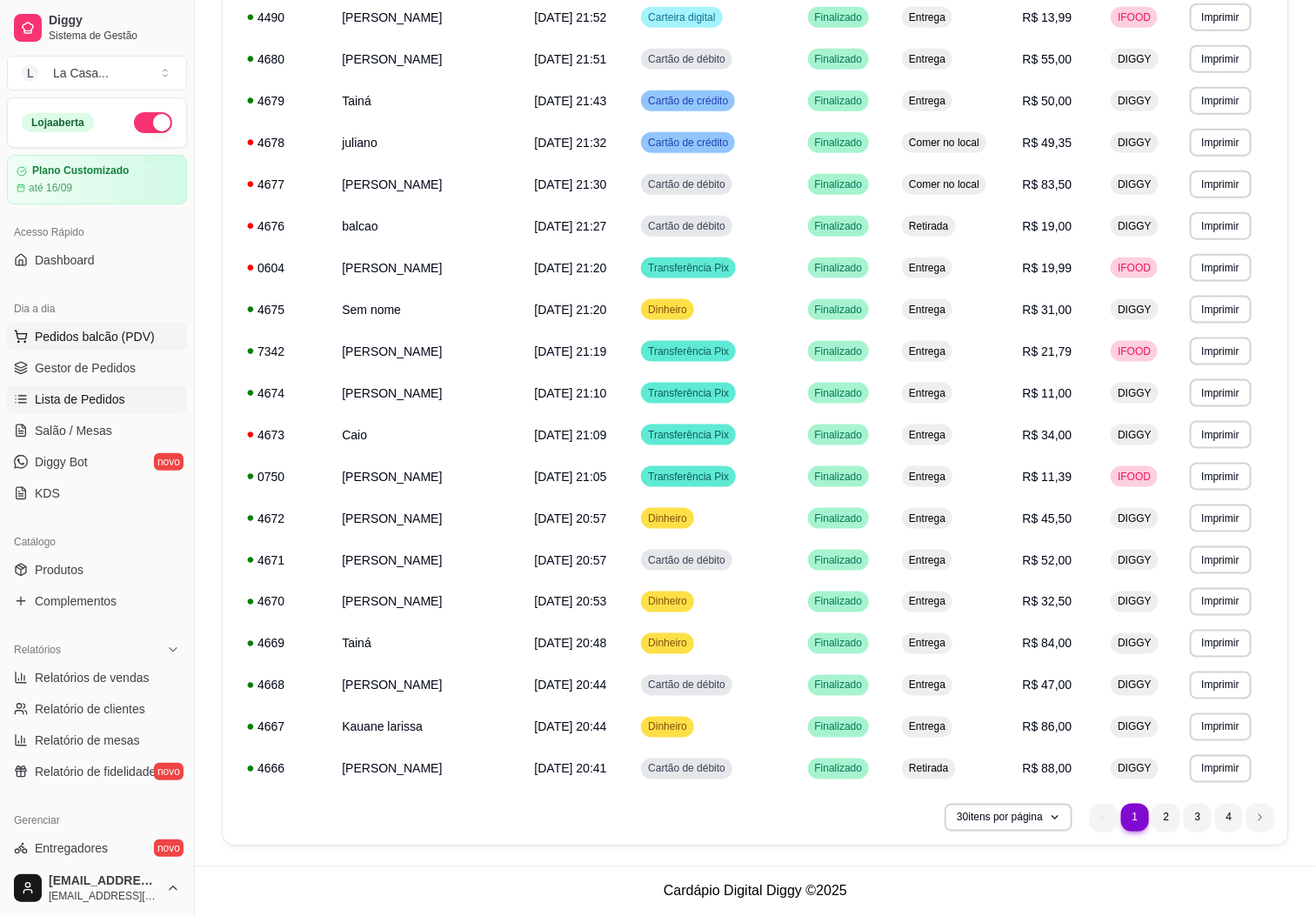
click at [97, 343] on span "Pedidos balcão (PDV)" at bounding box center [94, 336] width 120 height 18
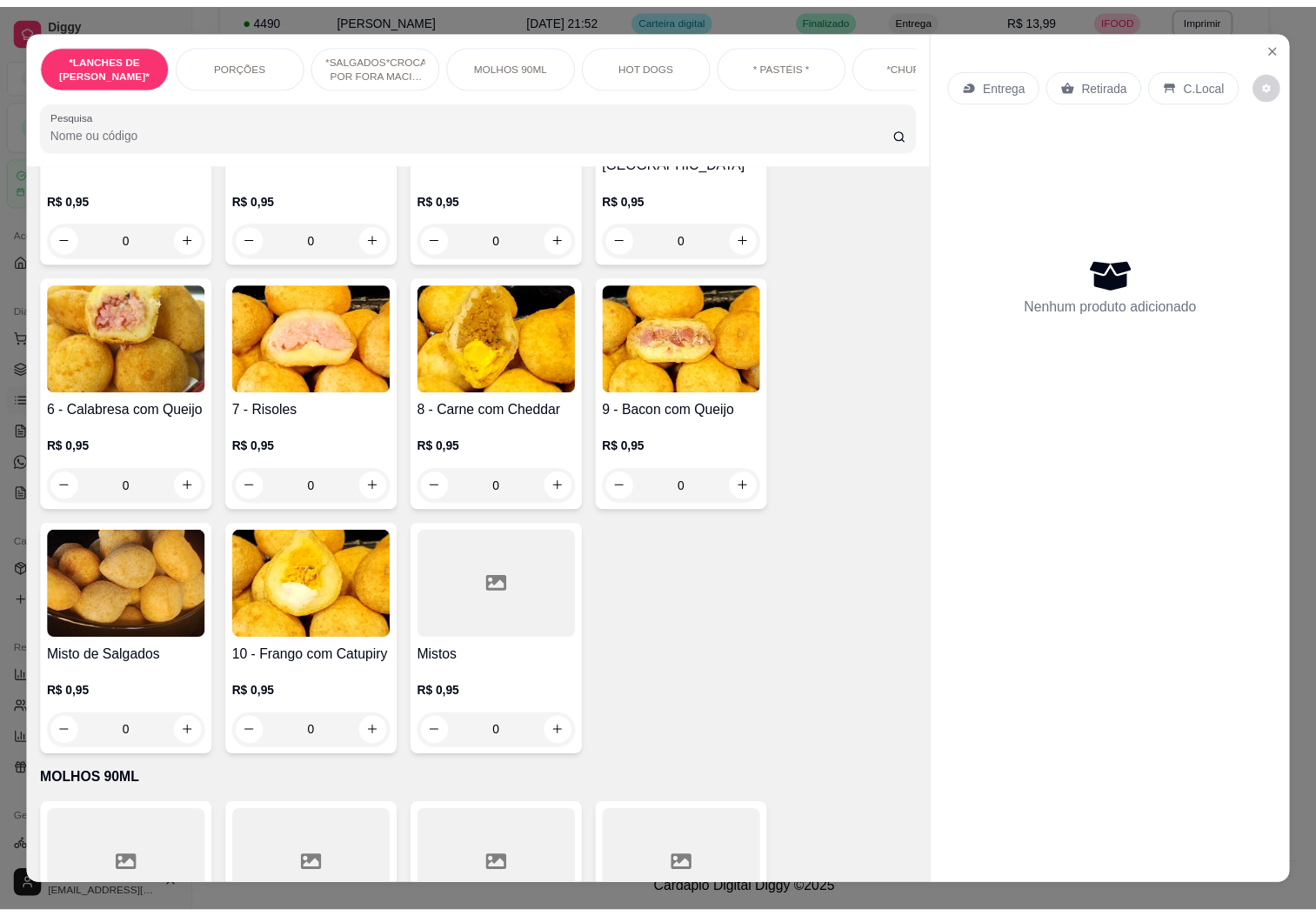
scroll to position [1435, 0]
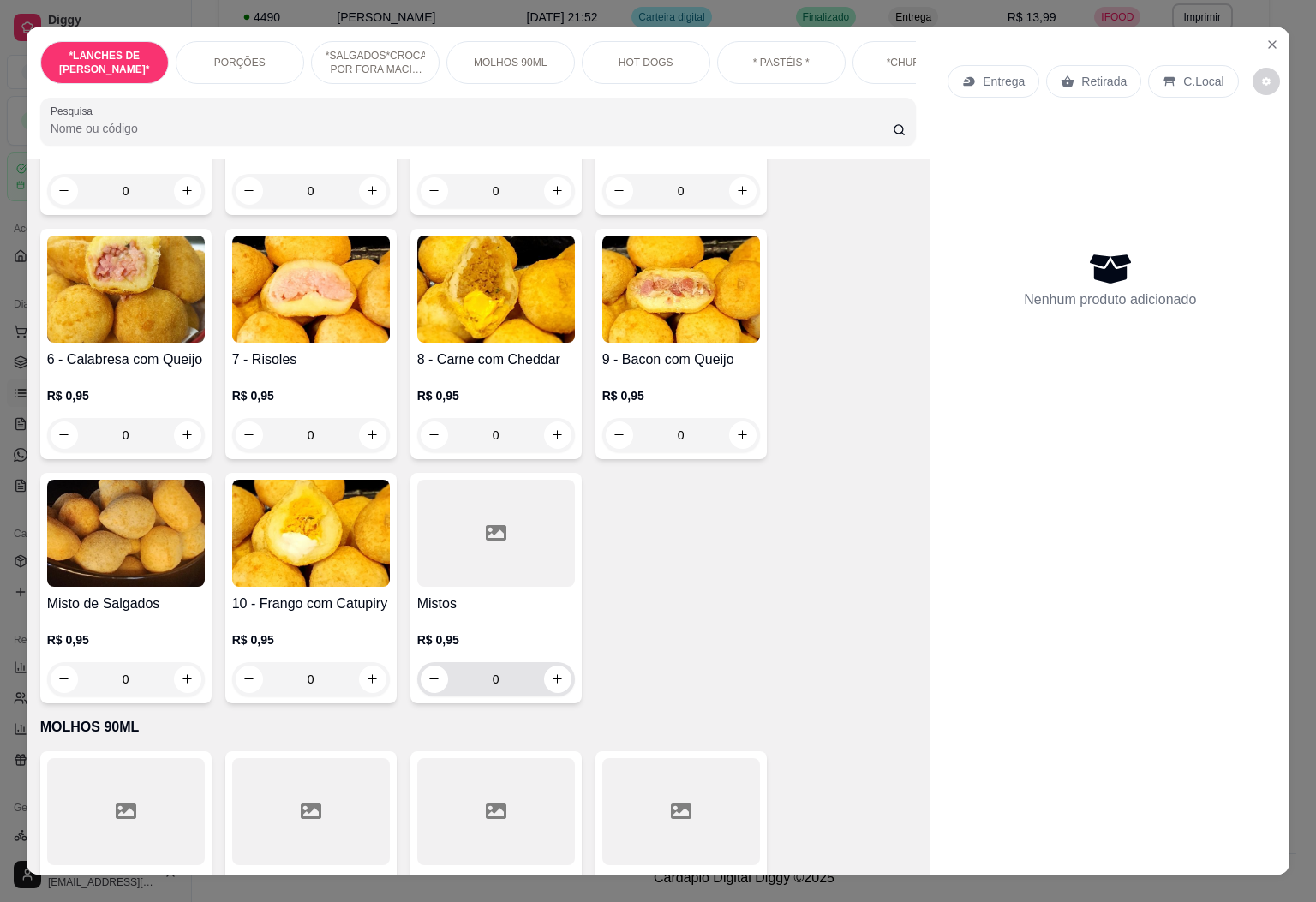
click at [522, 676] on input "0" at bounding box center [495, 678] width 96 height 34
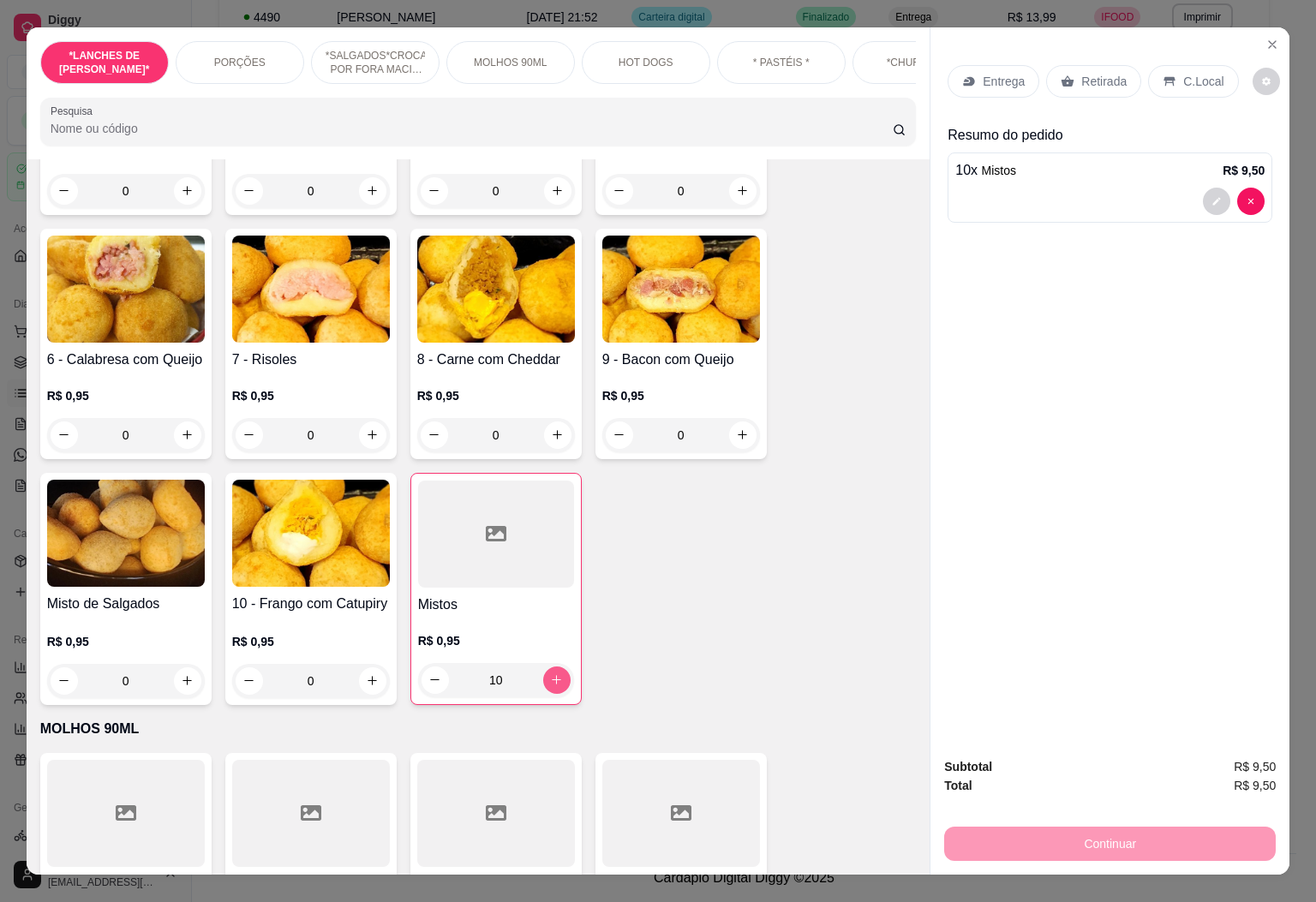
click at [553, 666] on button "increase-product-quantity" at bounding box center [557, 680] width 28 height 28
type input "11"
click at [1087, 73] on p "Retirada" at bounding box center [1103, 82] width 45 height 17
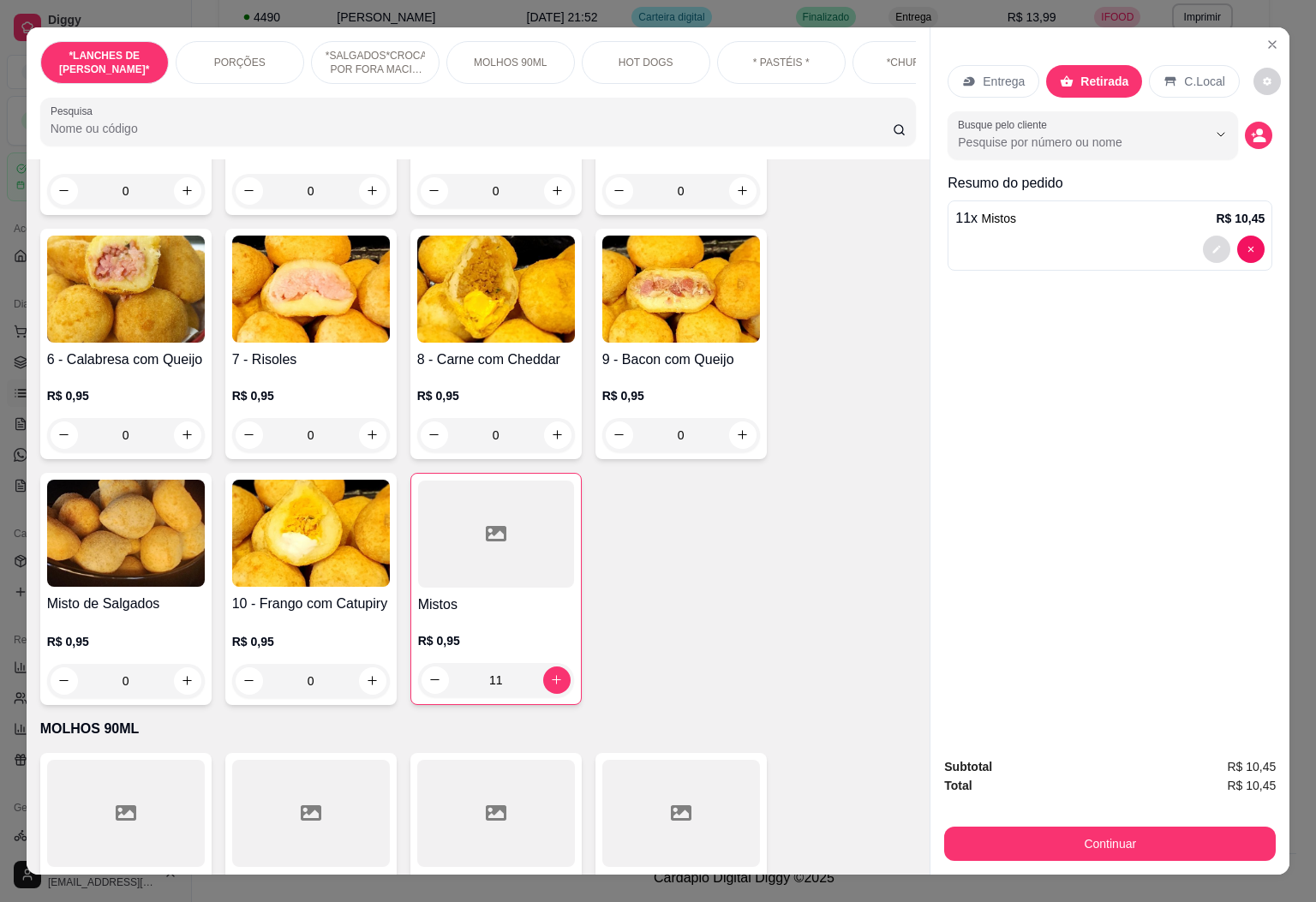
click at [1208, 246] on button "decrease-product-quantity" at bounding box center [1216, 250] width 28 height 28
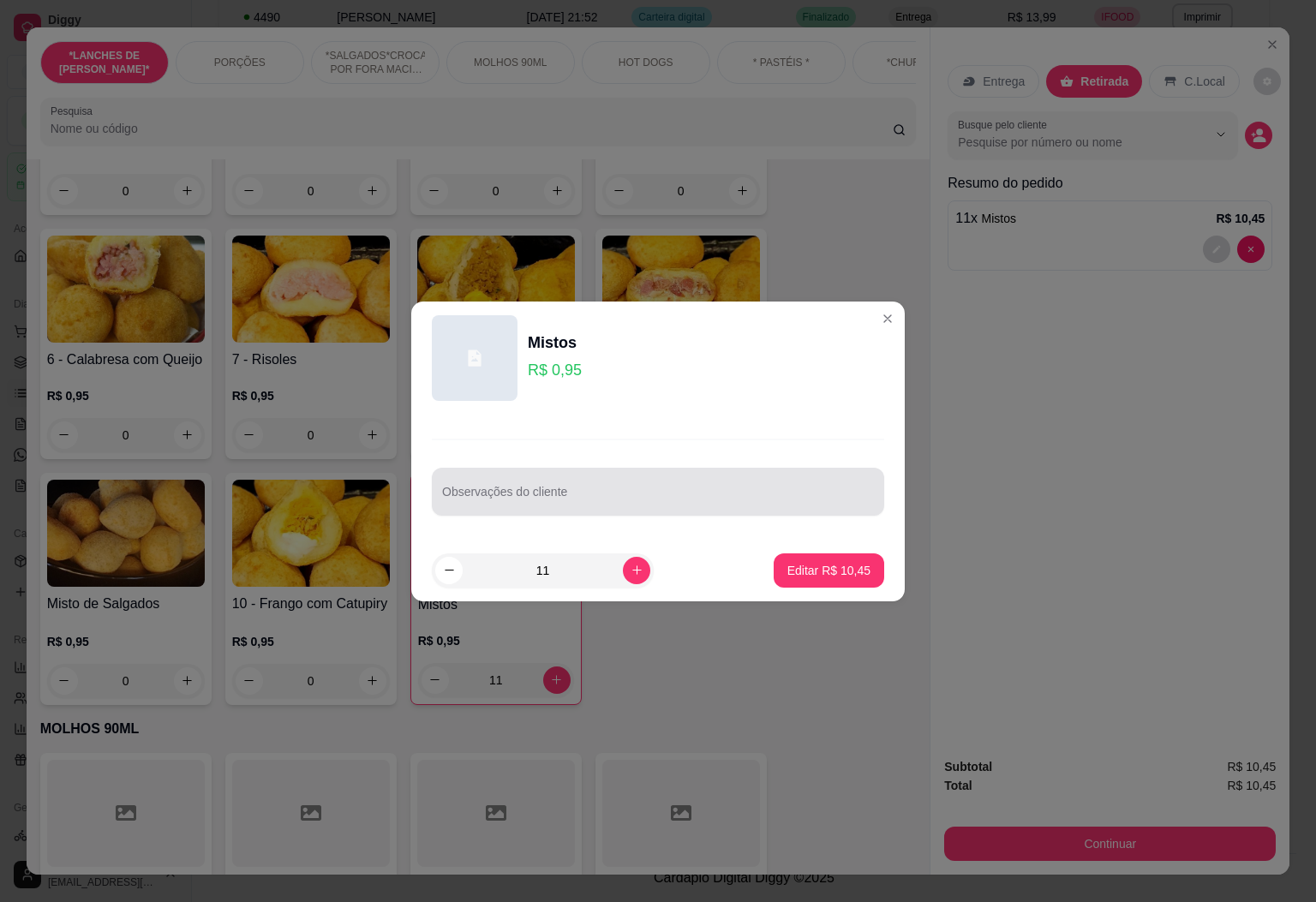
click at [599, 494] on input "Observações do cliente" at bounding box center [658, 499] width 432 height 17
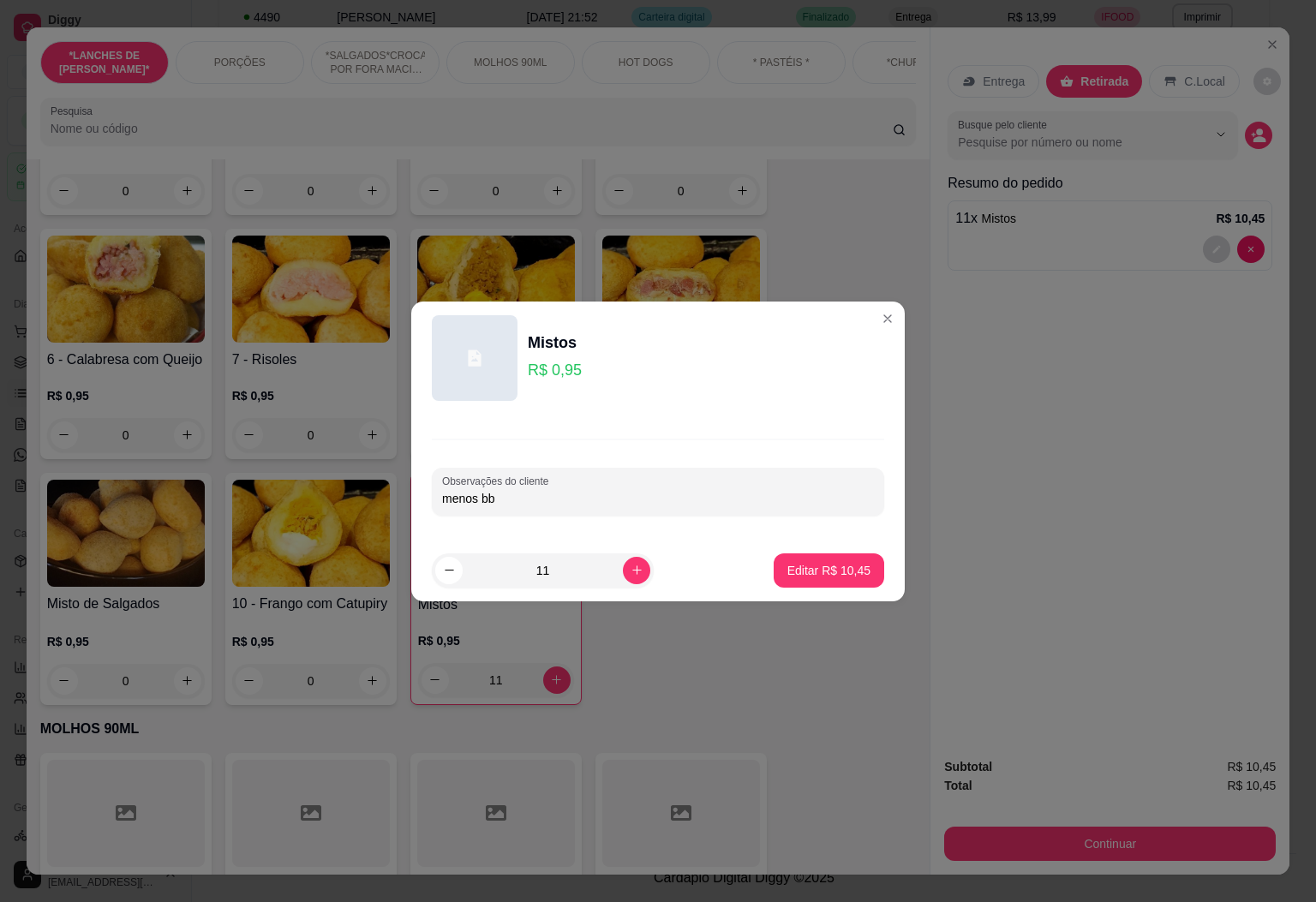
type input "menos bb"
click at [782, 560] on button "Editar R$ 10,45" at bounding box center [828, 570] width 107 height 34
type input "0"
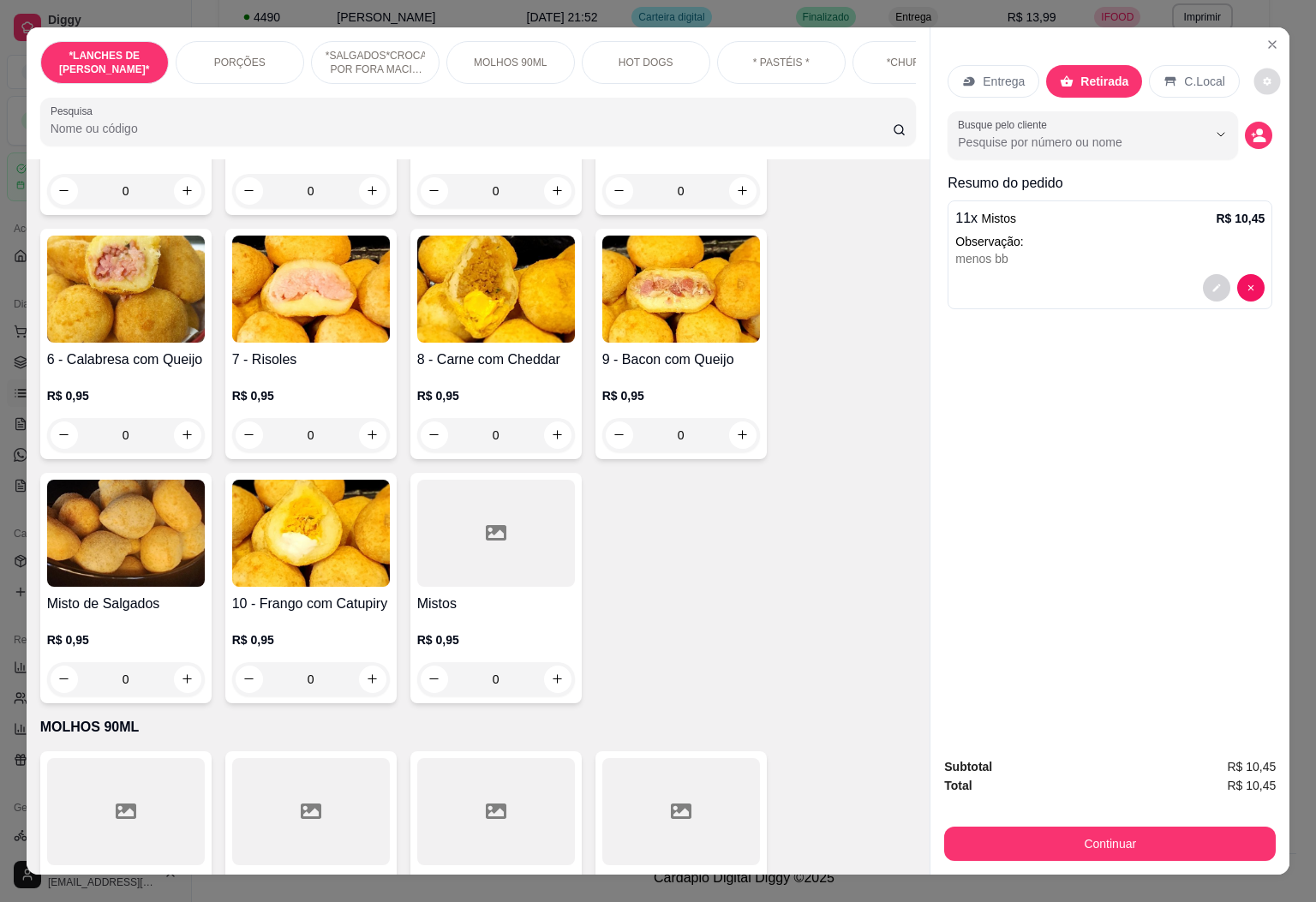
click at [1254, 68] on button "decrease-product-quantity" at bounding box center [1267, 81] width 27 height 27
click at [1034, 317] on div "Entrega Retirada C.Local Busque pelo cliente Resumo do pedido 11 x Mistos R$ 10…" at bounding box center [1110, 386] width 359 height 717
click at [1277, 149] on div "Entrega Retirada C.Local Busque pelo cliente Resumo do pedido 11 x Mistos R$ 10…" at bounding box center [1110, 386] width 359 height 717
click at [1257, 134] on button "decrease-product-quantity" at bounding box center [1259, 135] width 28 height 28
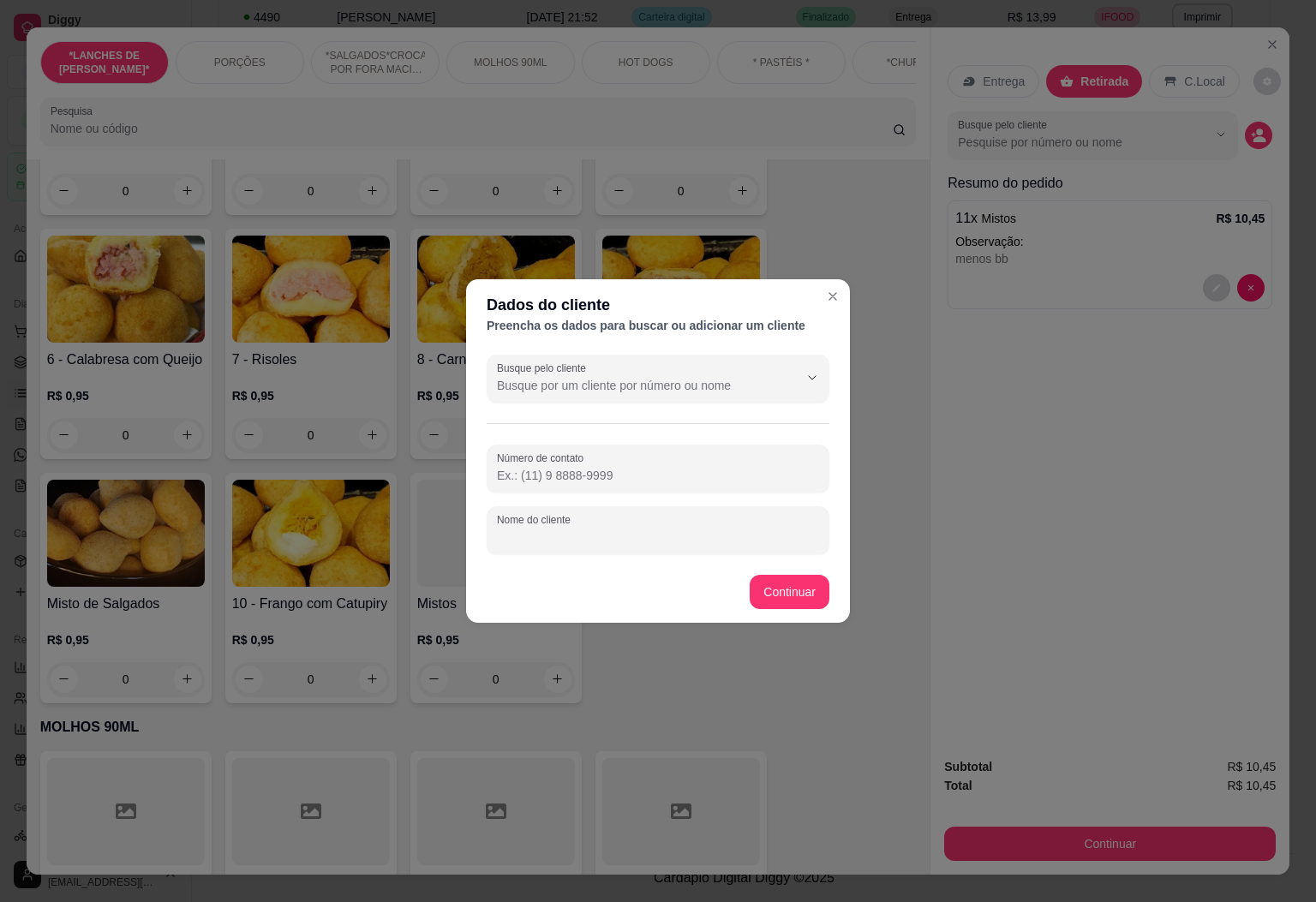
click at [772, 545] on input "Nome do cliente" at bounding box center [658, 537] width 322 height 17
type input "kaua"
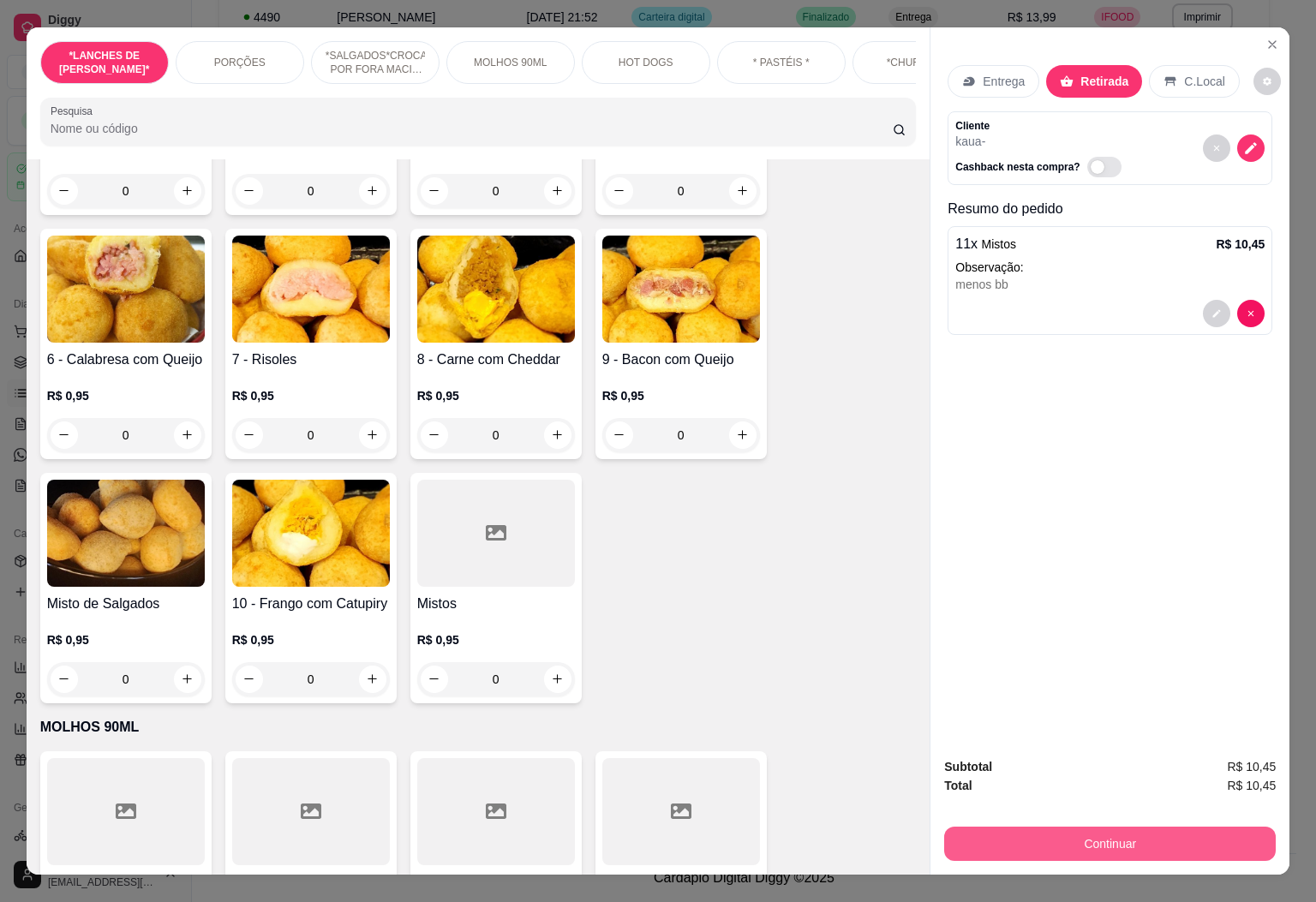
click at [1083, 827] on button "Continuar" at bounding box center [1110, 843] width 331 height 34
click at [1075, 846] on button "Continuar" at bounding box center [1110, 843] width 331 height 34
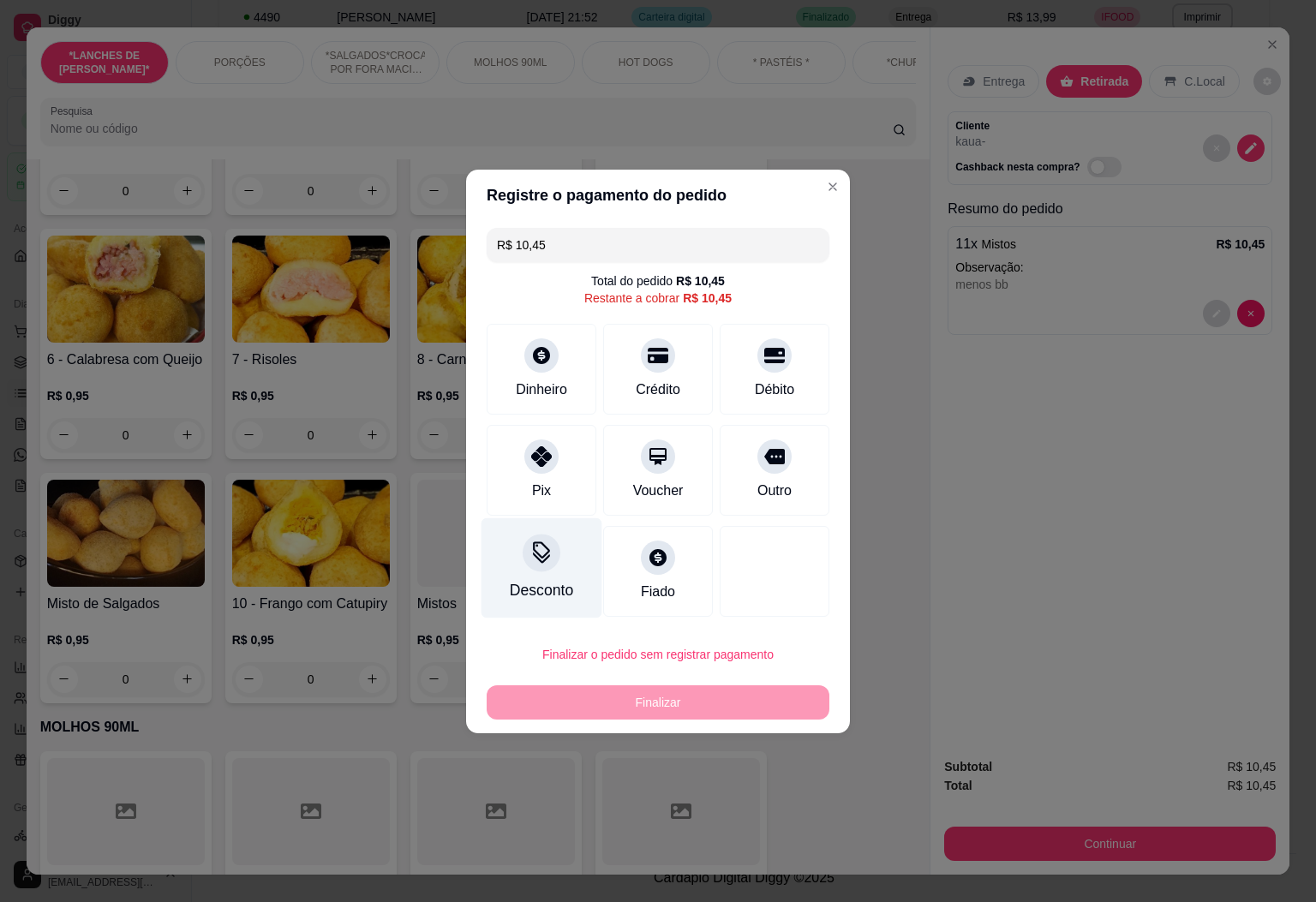
click at [527, 566] on div at bounding box center [540, 552] width 37 height 37
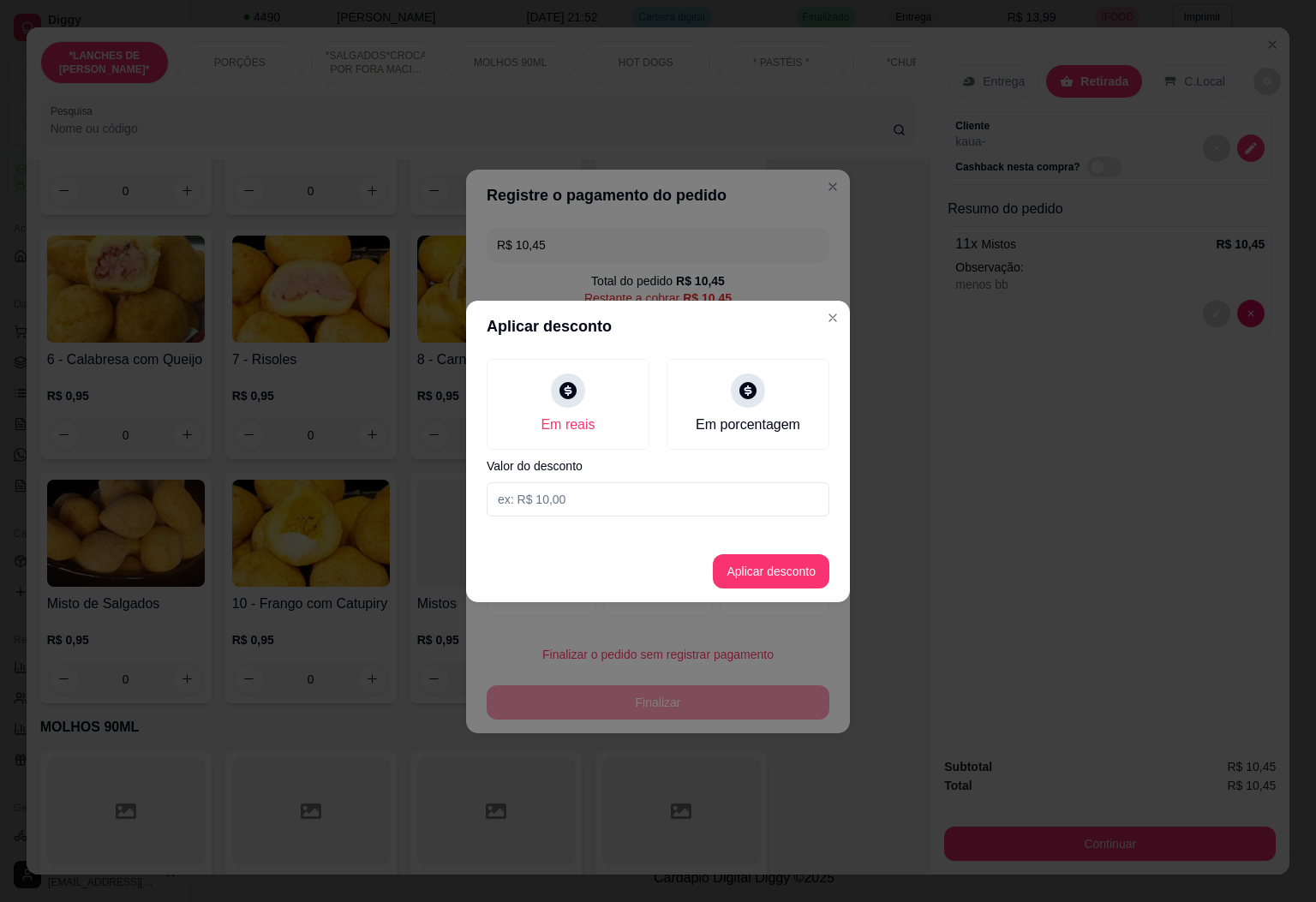
click at [636, 494] on input at bounding box center [658, 499] width 343 height 34
type input "0,45"
click at [808, 554] on button "Aplicar desconto" at bounding box center [771, 571] width 112 height 34
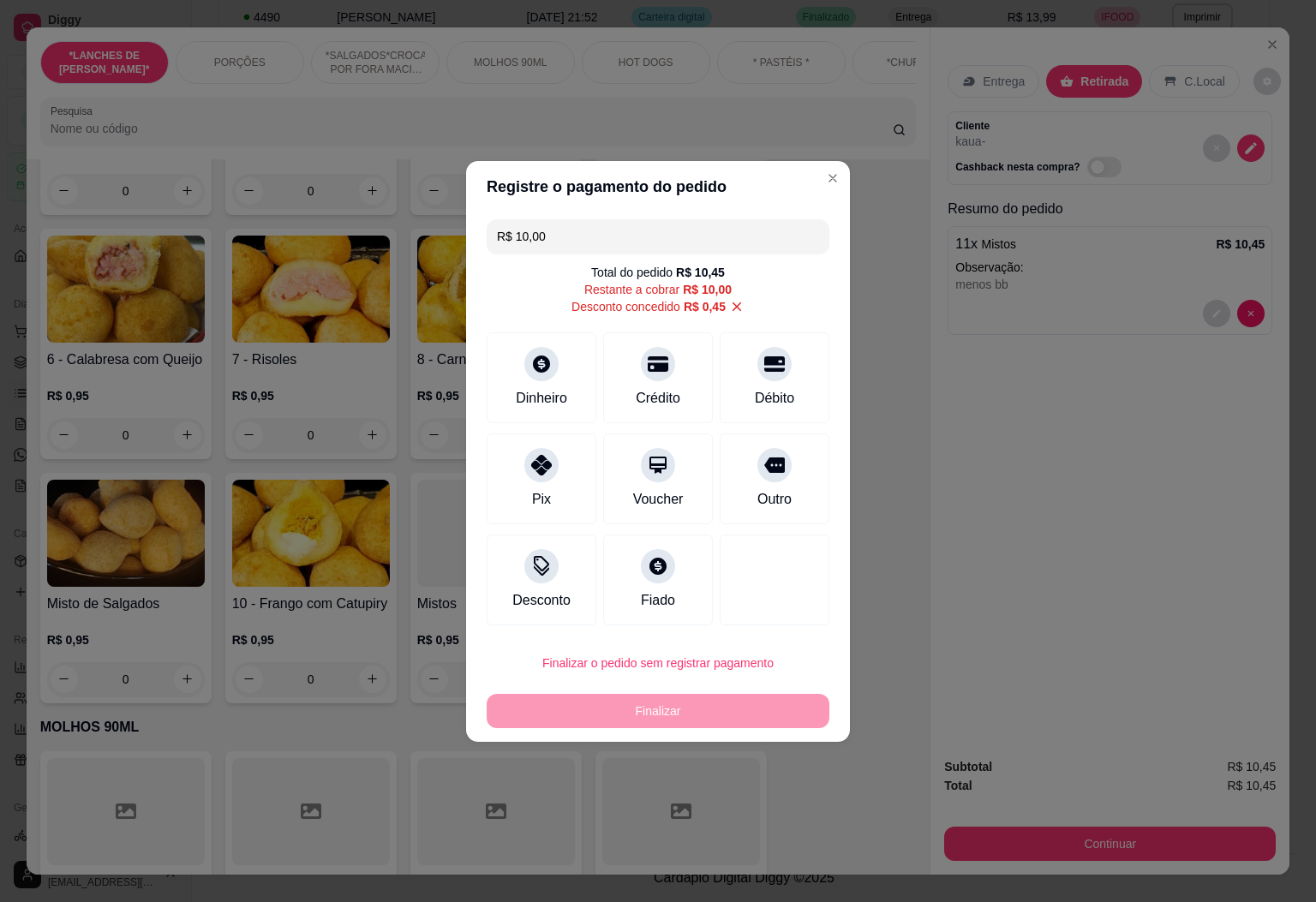
click at [697, 741] on footer "Finalizar o pedido sem registrar pagamento Finalizar" at bounding box center [658, 687] width 383 height 109
click at [789, 712] on div "Finalizar" at bounding box center [658, 710] width 343 height 34
click at [753, 386] on div "Débito" at bounding box center [775, 396] width 43 height 23
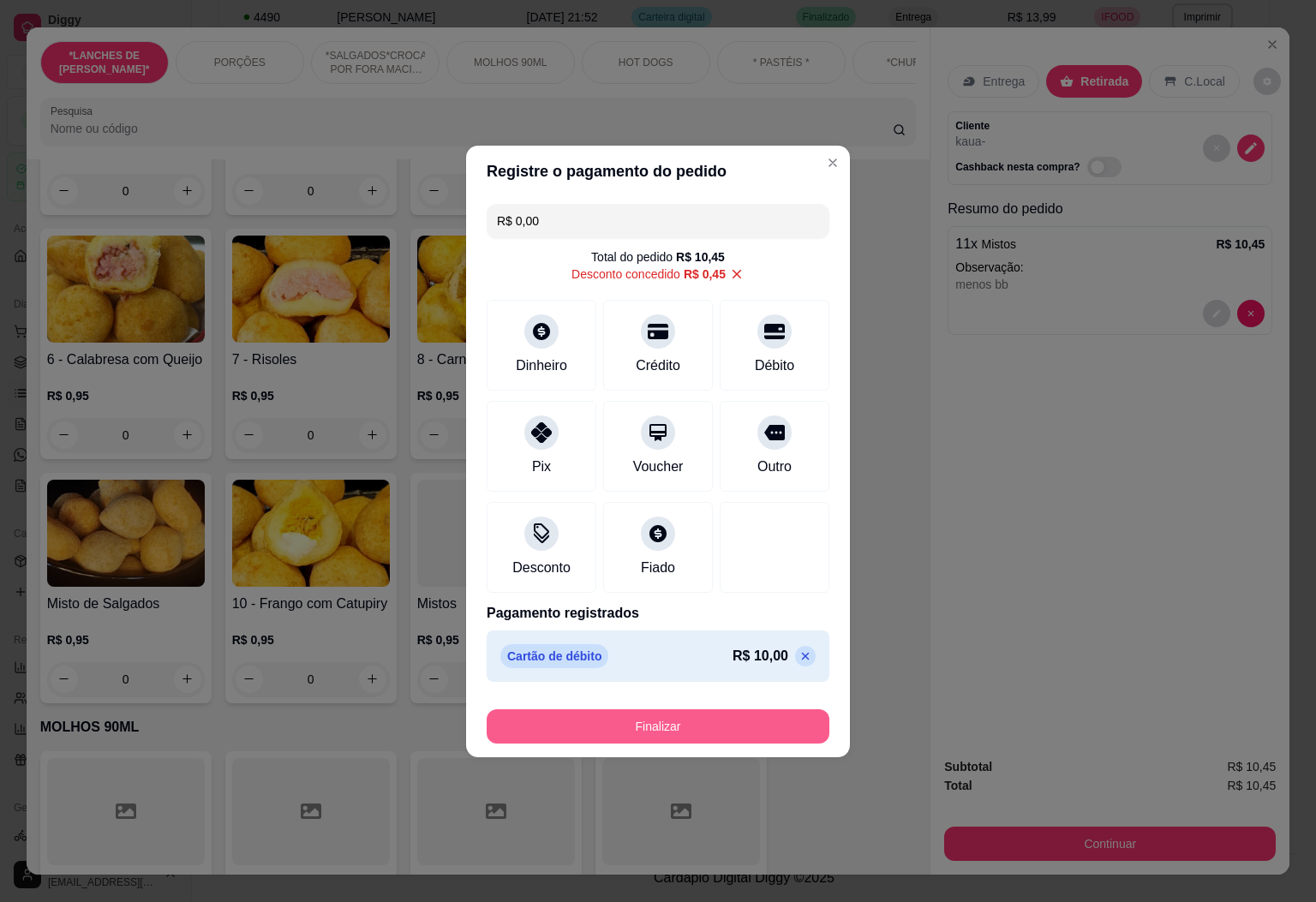
click at [676, 716] on button "Finalizar" at bounding box center [658, 726] width 343 height 34
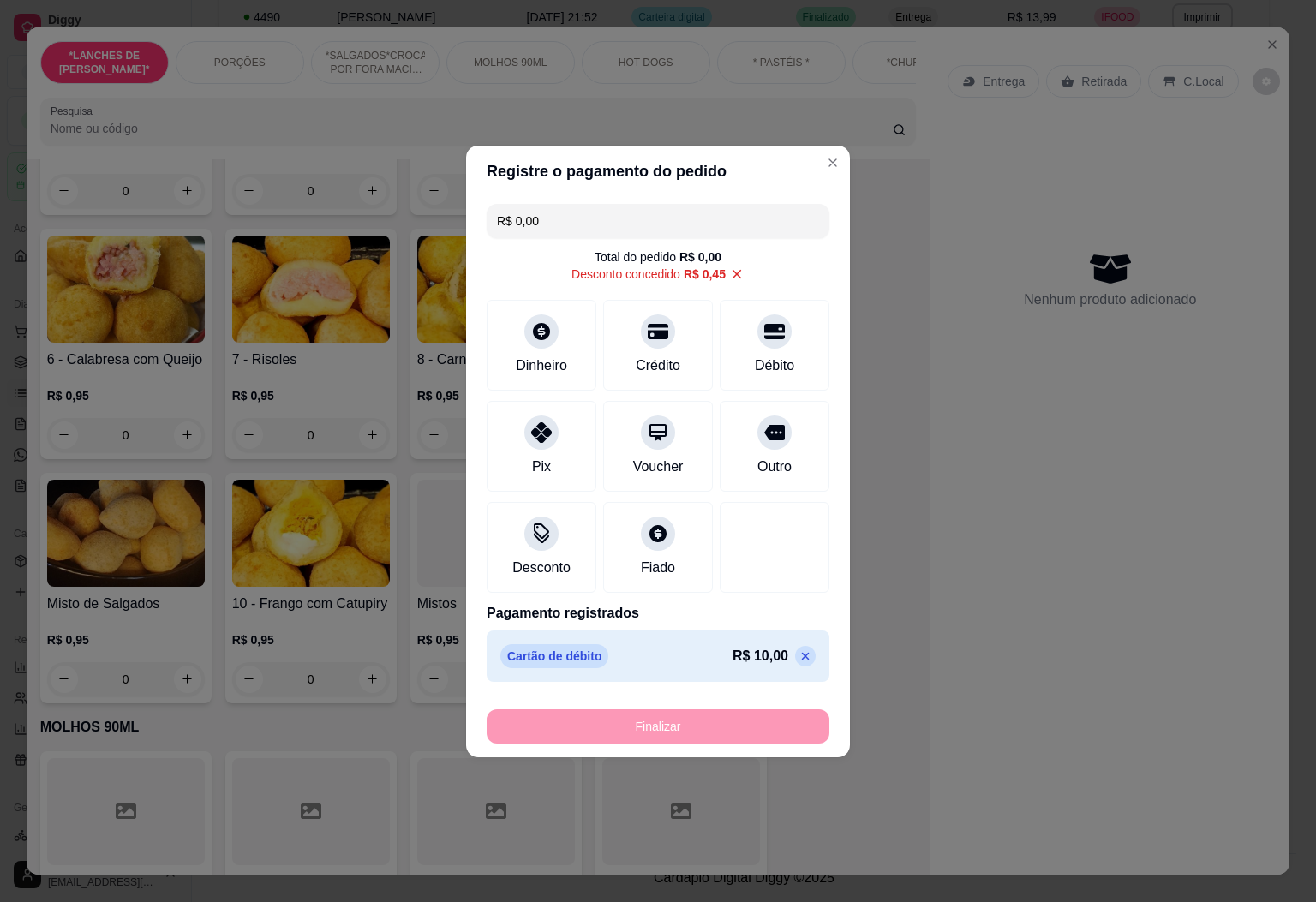
type input "-R$ 10,45"
